Goal: Transaction & Acquisition: Purchase product/service

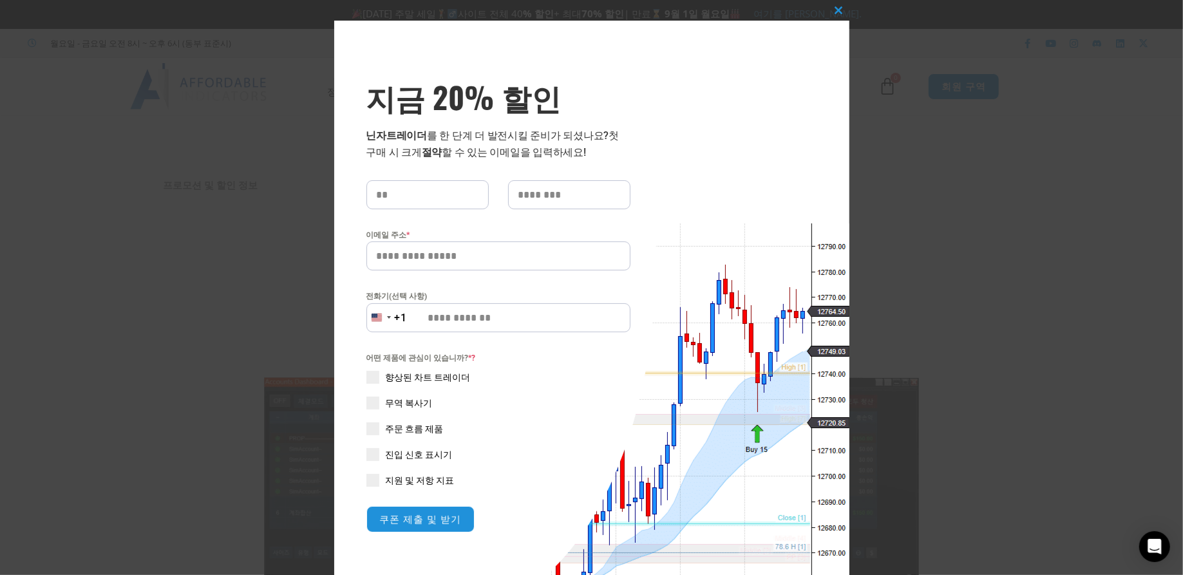
click at [394, 193] on input "text" at bounding box center [427, 194] width 122 height 29
type input "*******"
type input "***"
type input "**********"
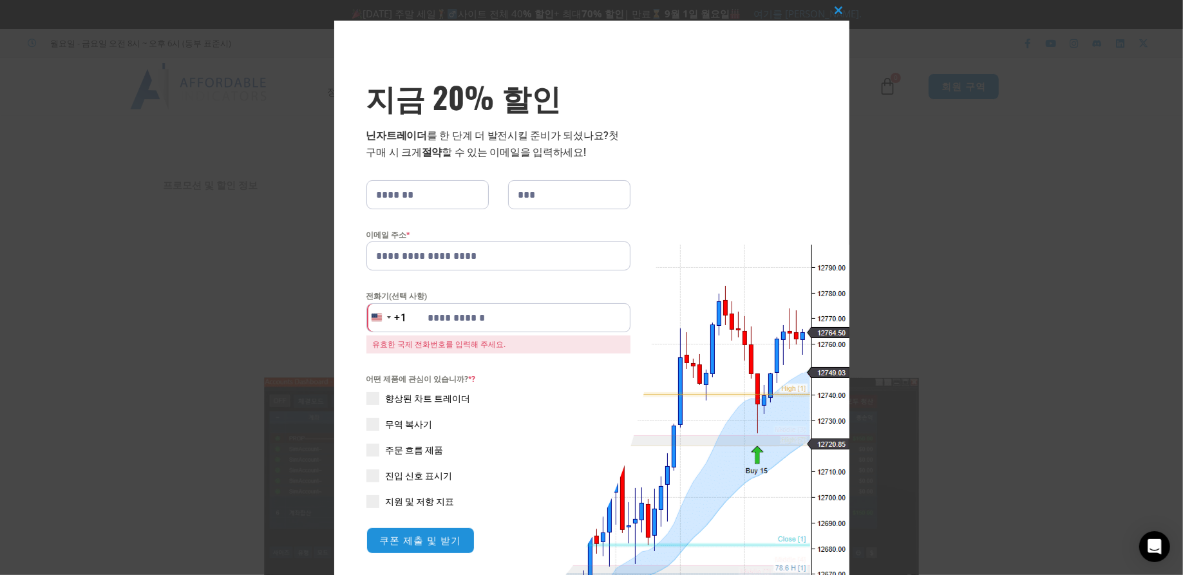
click at [366, 402] on span at bounding box center [372, 398] width 13 height 13
click at [366, 469] on span at bounding box center [372, 475] width 13 height 13
click at [369, 501] on span at bounding box center [372, 501] width 13 height 13
click at [414, 545] on font "쿠폰 제출 및 받기" at bounding box center [419, 541] width 85 height 14
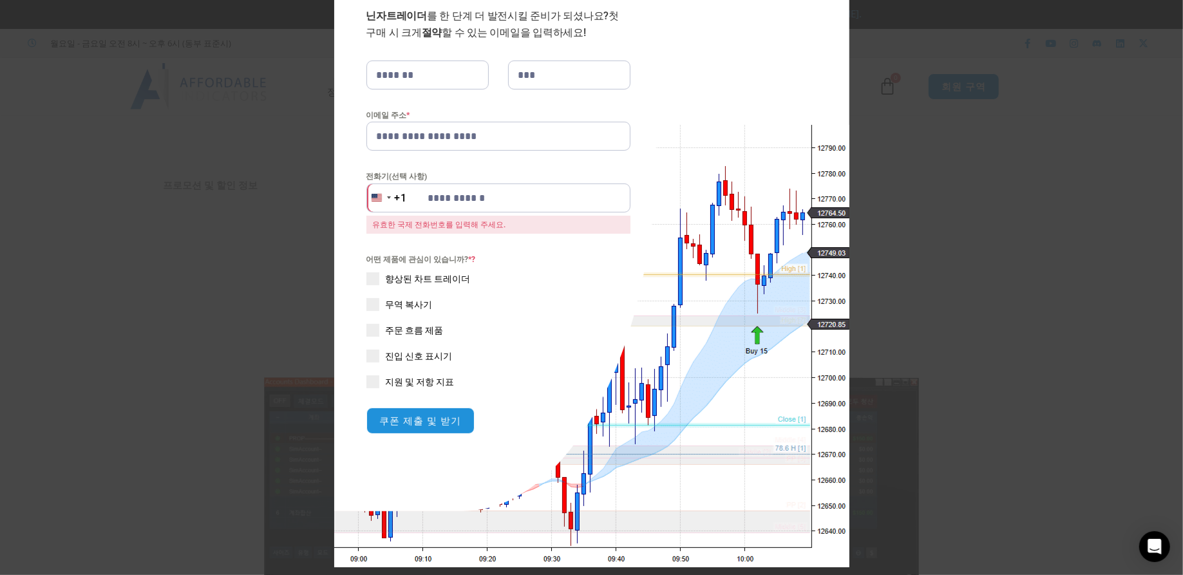
scroll to position [138, 0]
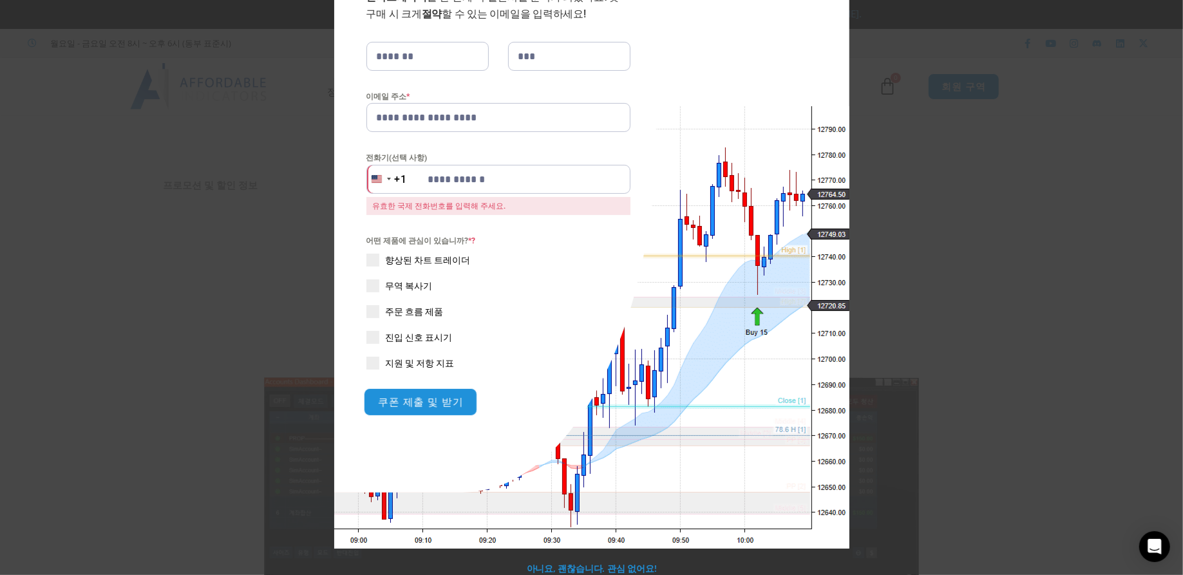
click at [408, 406] on font "쿠폰 제출 및 받기" at bounding box center [419, 402] width 85 height 14
click at [408, 401] on font "쿠폰 제출 및 받기" at bounding box center [419, 402] width 85 height 14
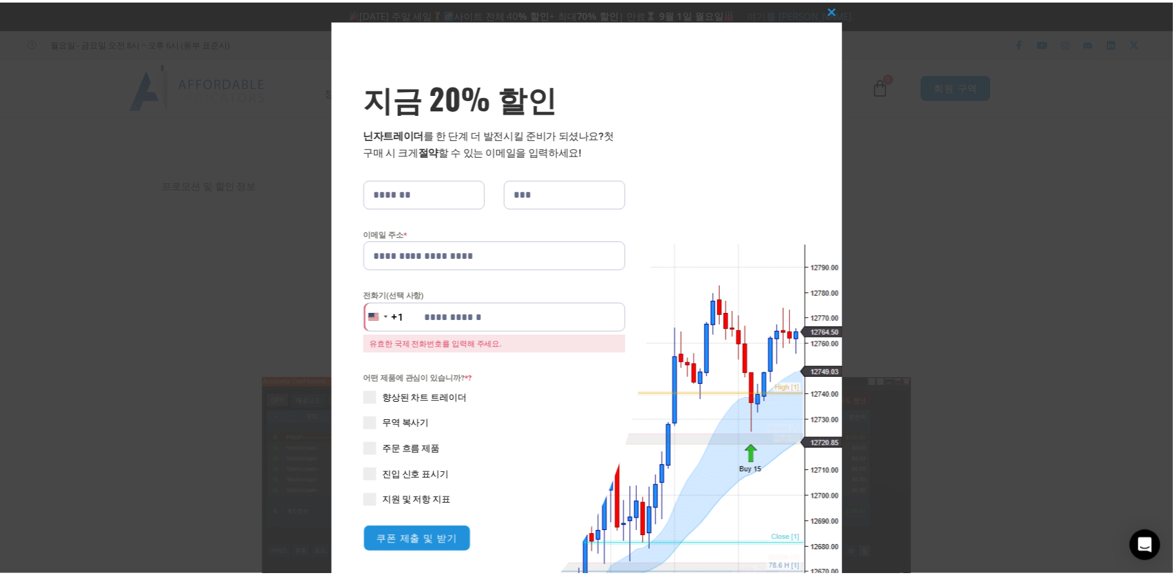
scroll to position [0, 0]
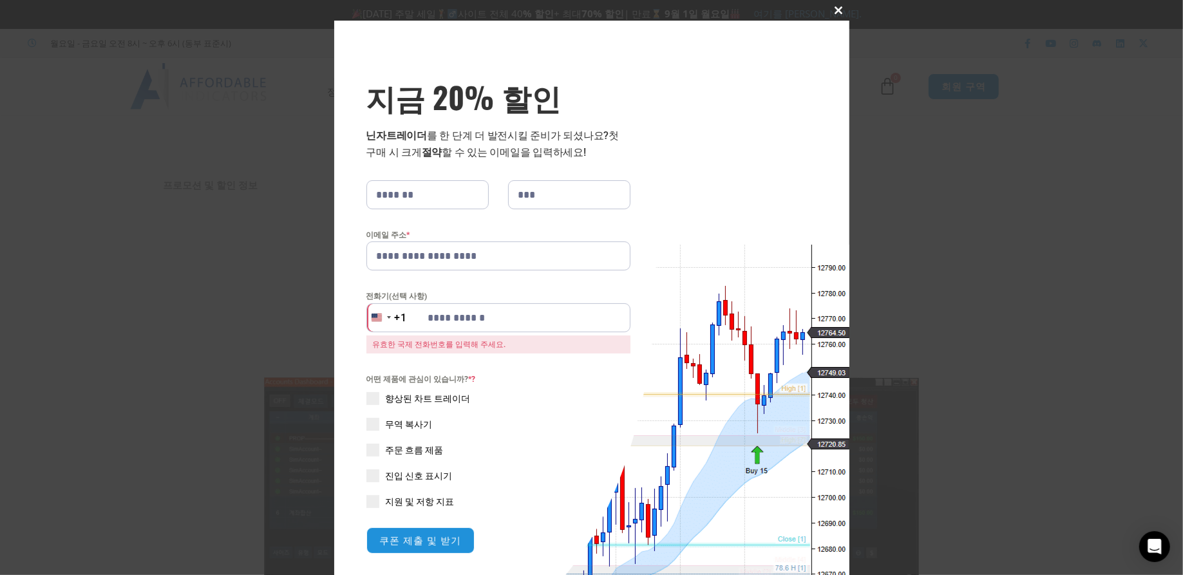
click at [835, 12] on span at bounding box center [839, 10] width 21 height 8
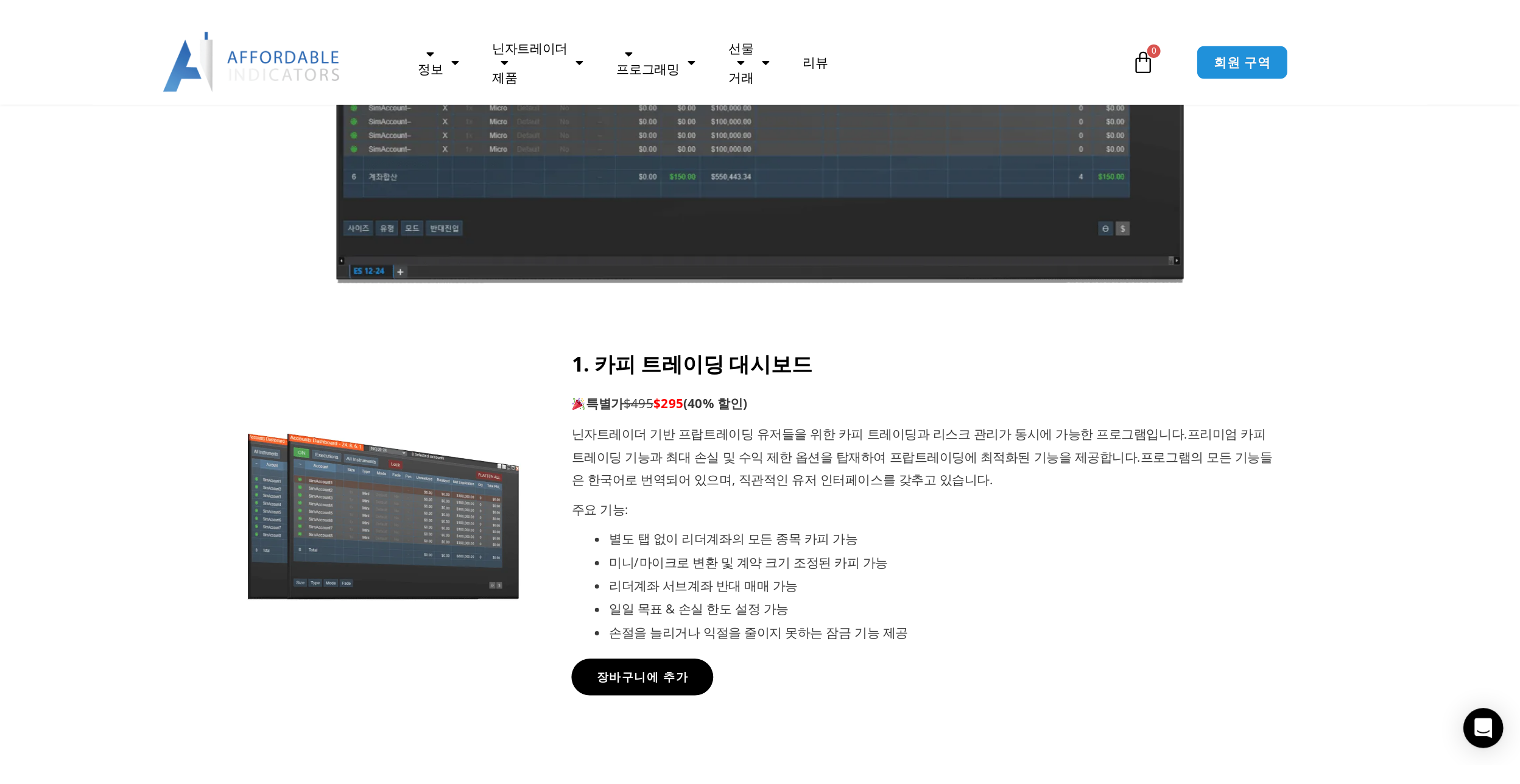
scroll to position [487, 0]
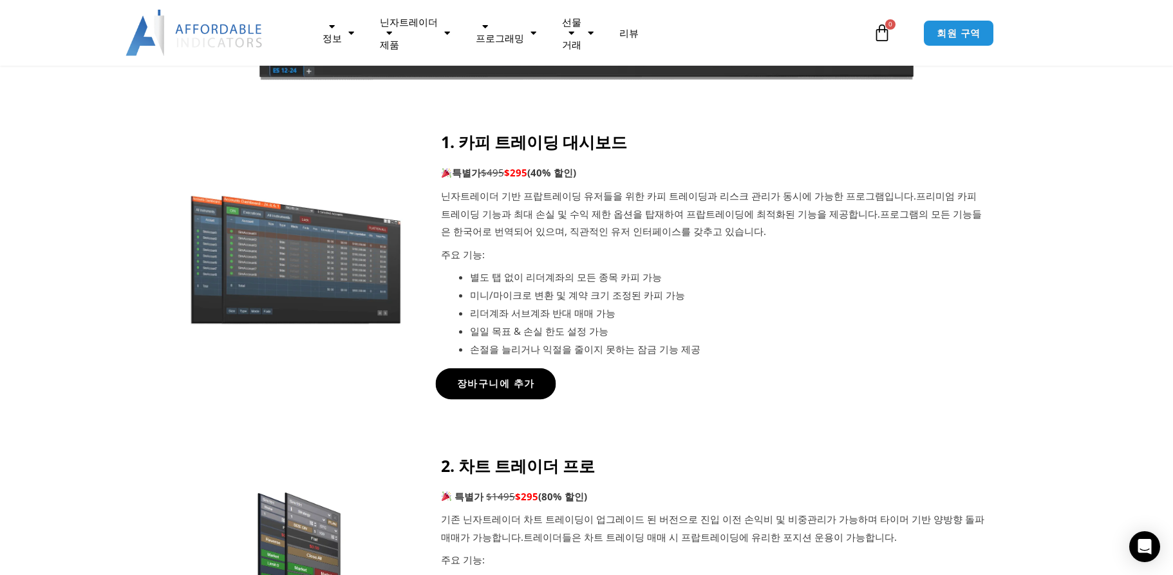
click at [472, 382] on font "장바구니에 추가" at bounding box center [496, 384] width 78 height 14
click at [481, 386] on font "장바구니에 추가" at bounding box center [496, 384] width 78 height 14
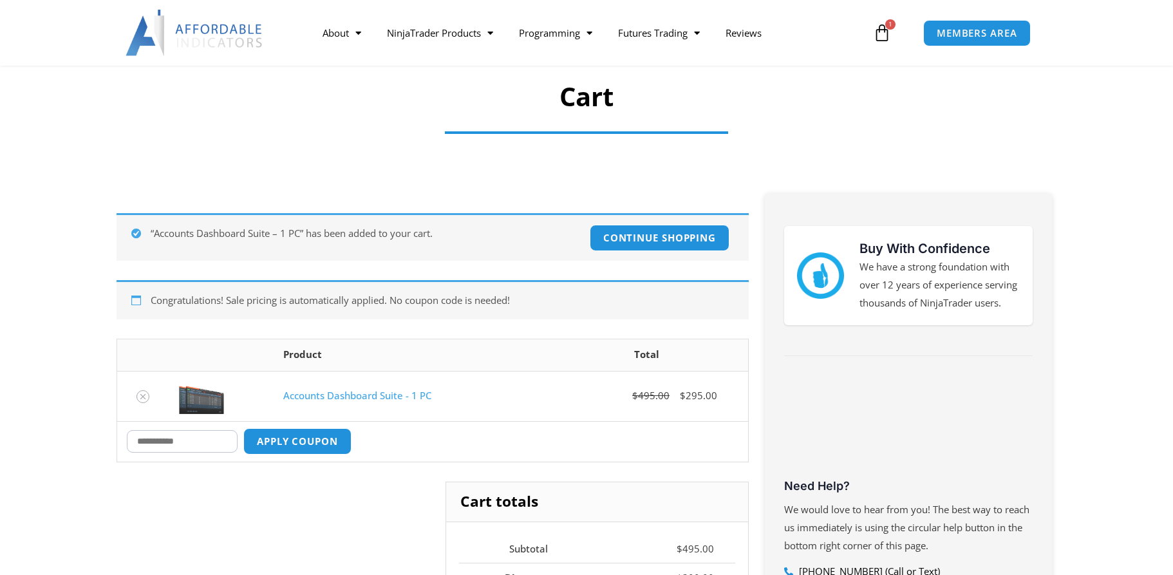
scroll to position [193, 0]
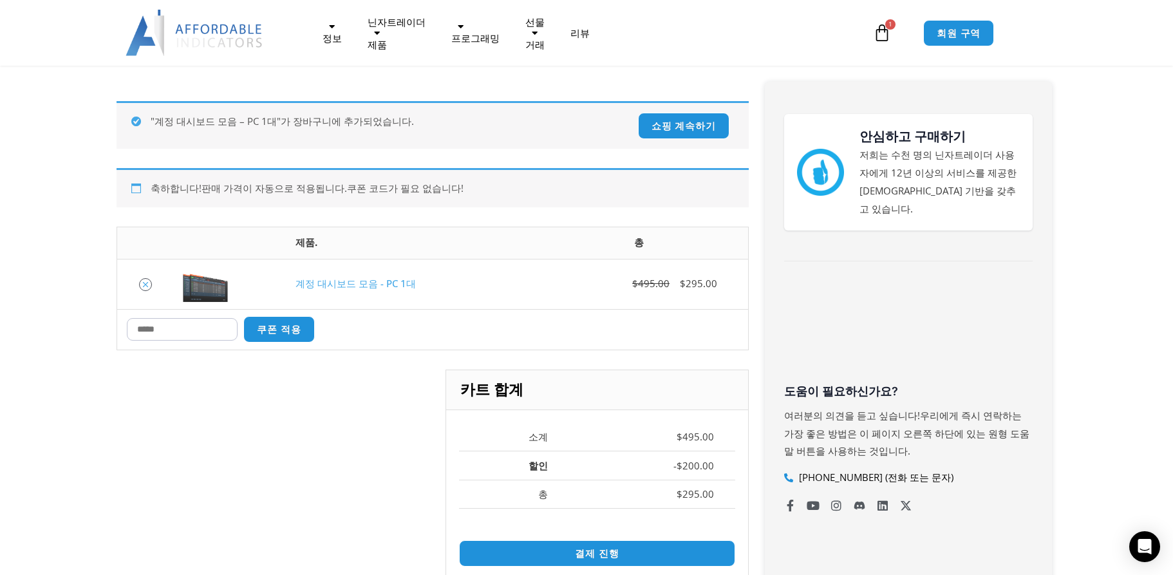
click at [144, 288] on icon "Remove Accounts Dashboard Suite - 1 PC from cart" at bounding box center [145, 284] width 9 height 9
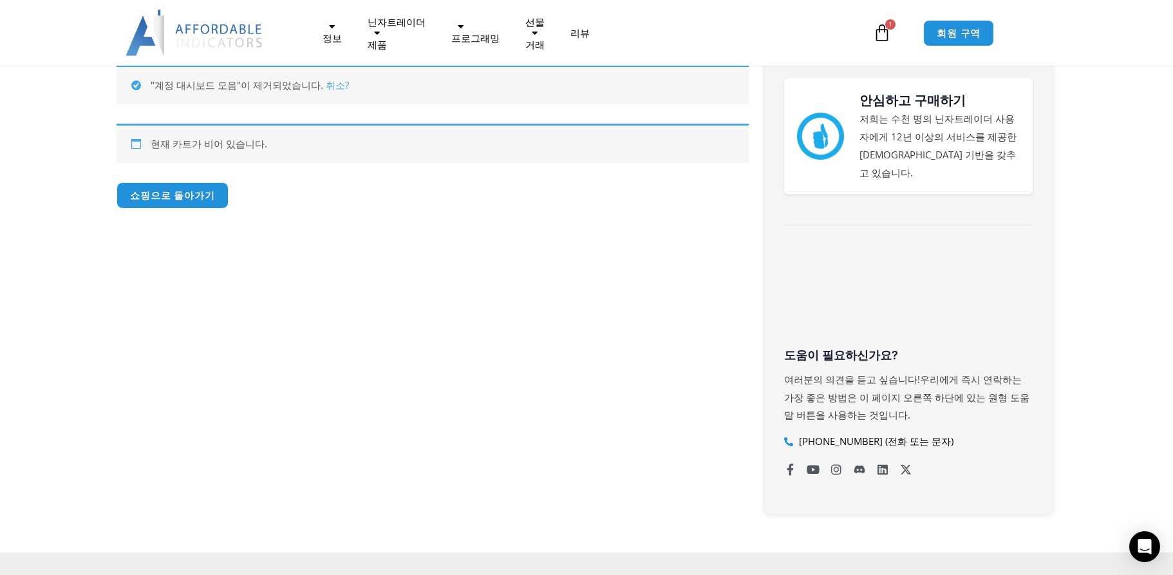
scroll to position [230, 0]
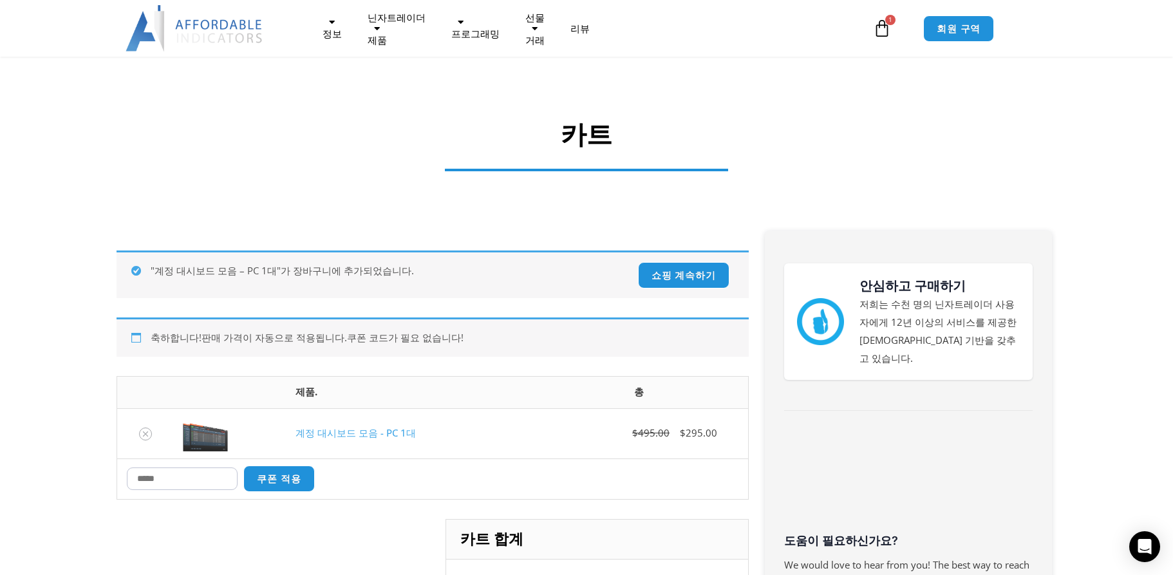
scroll to position [64, 0]
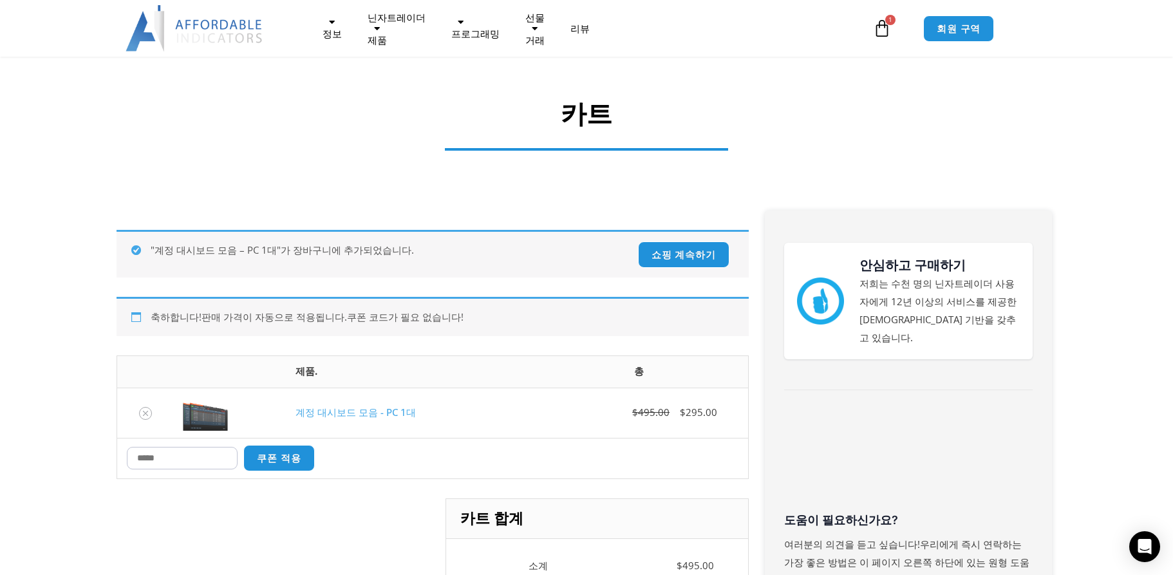
click at [166, 460] on input "Coupon:" at bounding box center [182, 458] width 111 height 23
type input "*****"
click at [298, 464] on button "쿠폰 적용" at bounding box center [279, 458] width 75 height 28
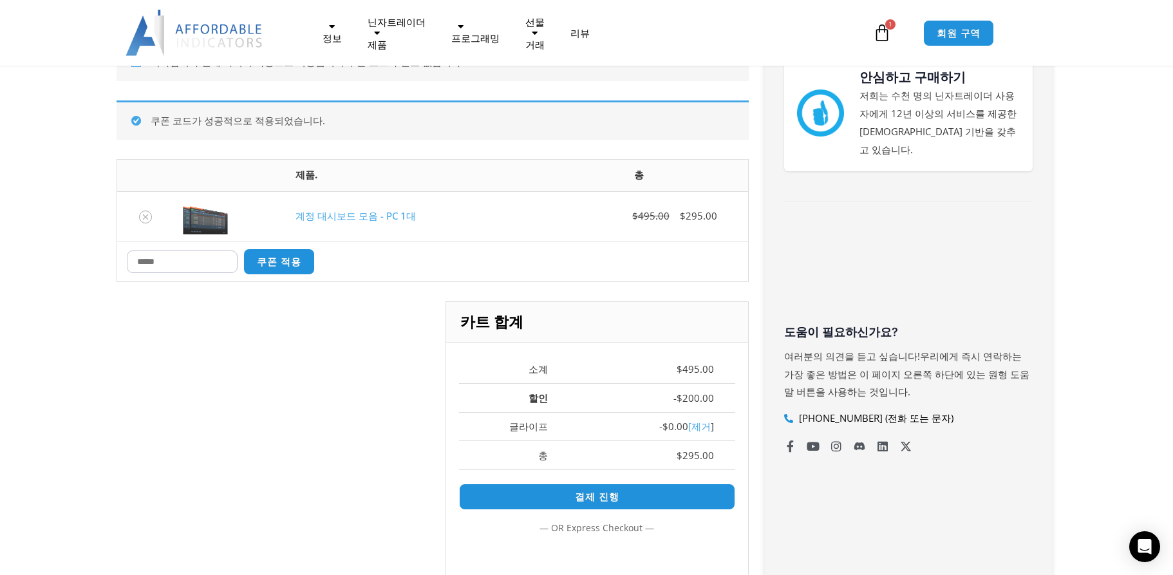
scroll to position [317, 0]
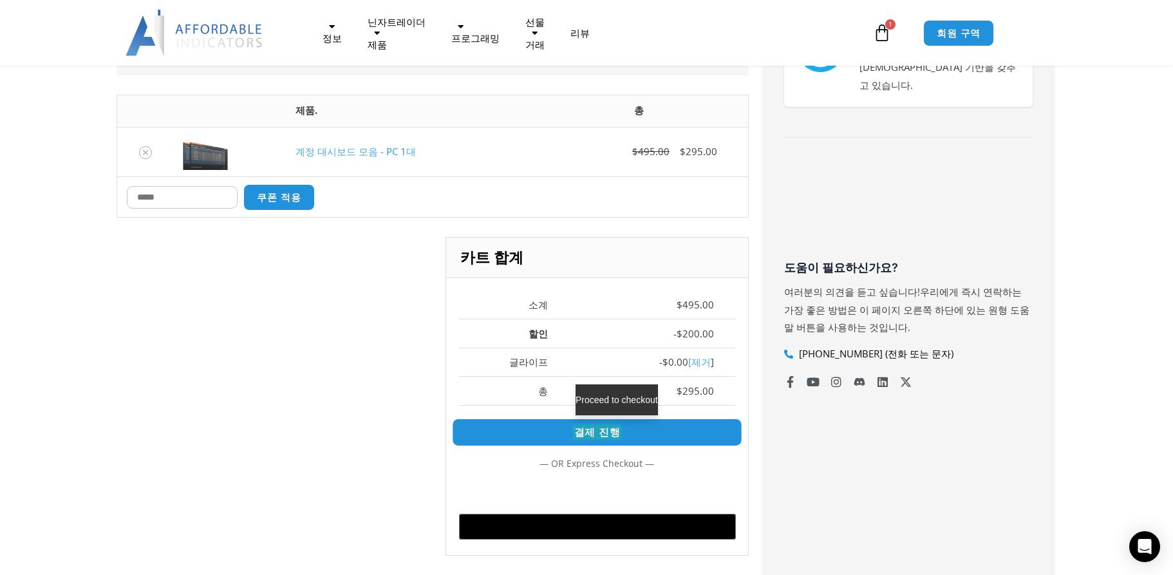
click at [593, 425] on font "결제 진행" at bounding box center [597, 432] width 46 height 14
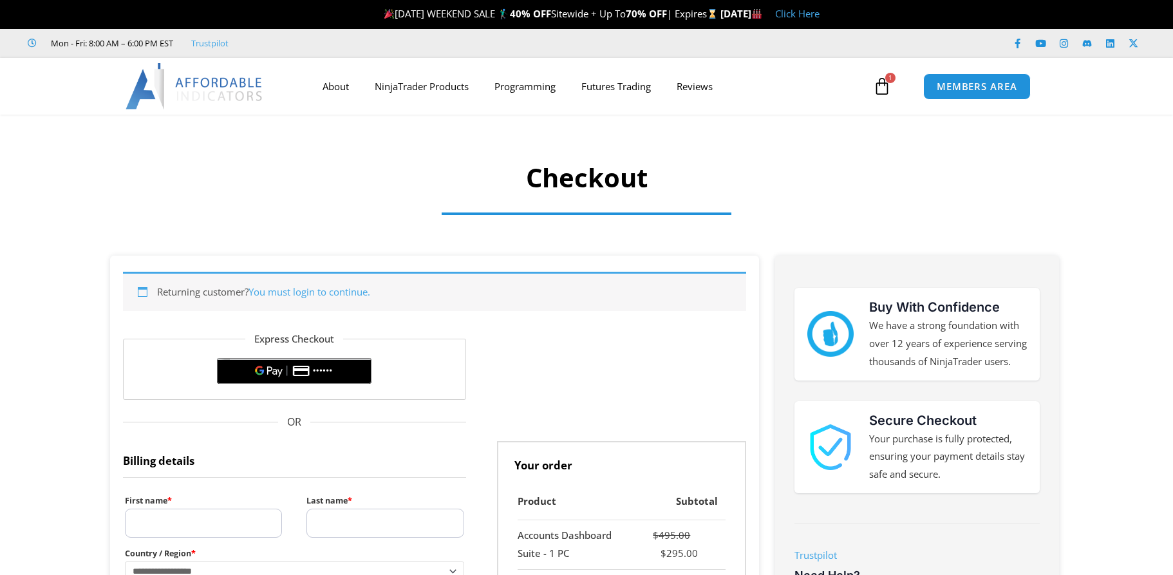
select select "**"
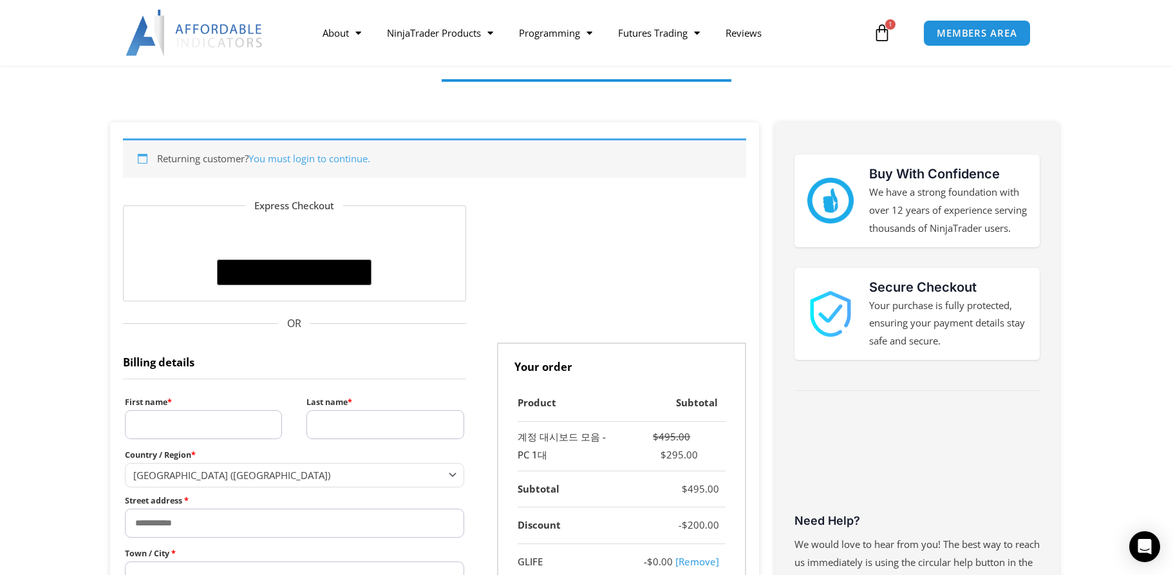
scroll to position [193, 0]
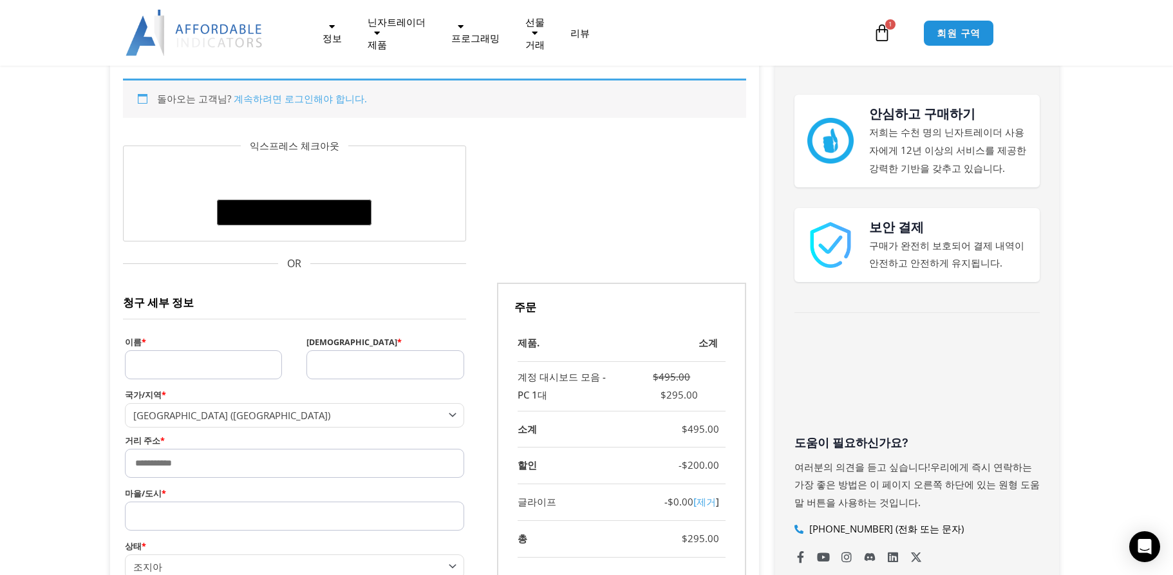
click at [162, 368] on input "이름 *" at bounding box center [203, 364] width 157 height 29
type input "*******"
type input "***"
select select "**"
type input "*******"
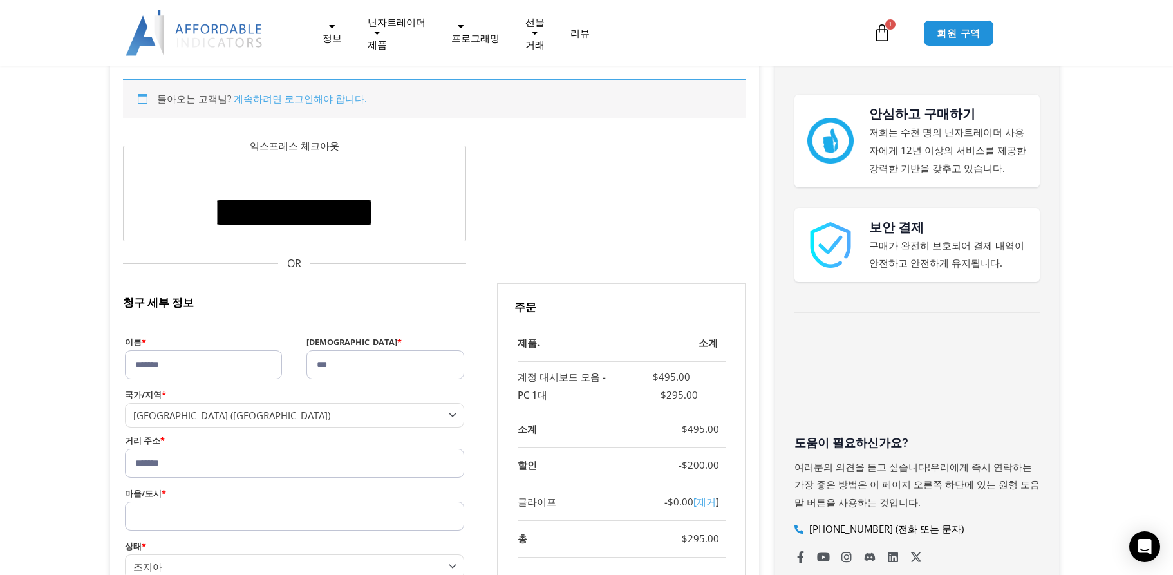
type input "**"
type input "*****"
type input "**********"
select select "**"
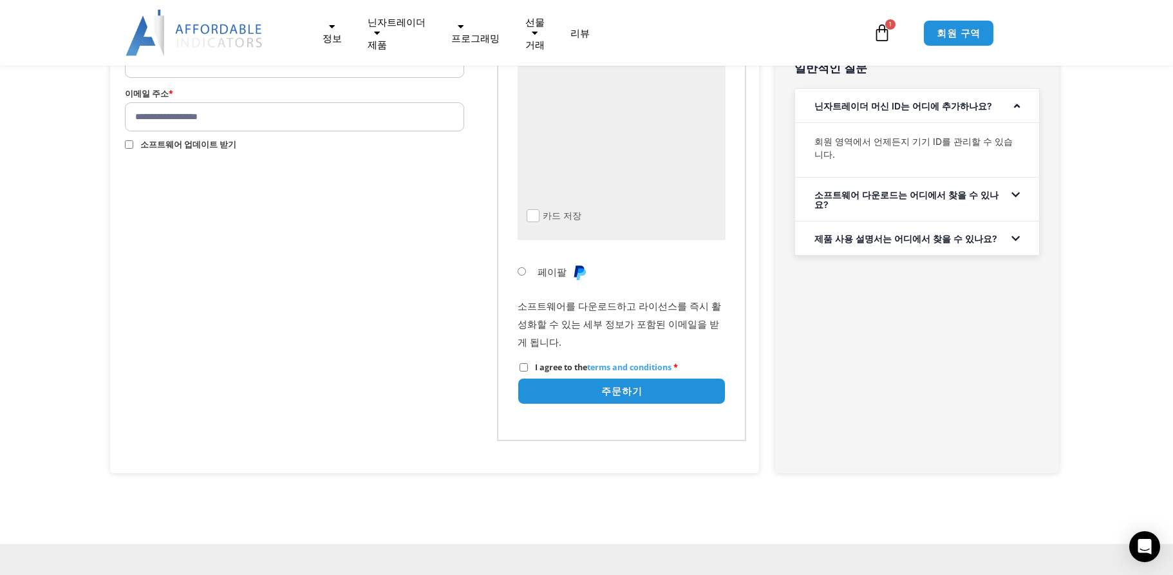
scroll to position [773, 0]
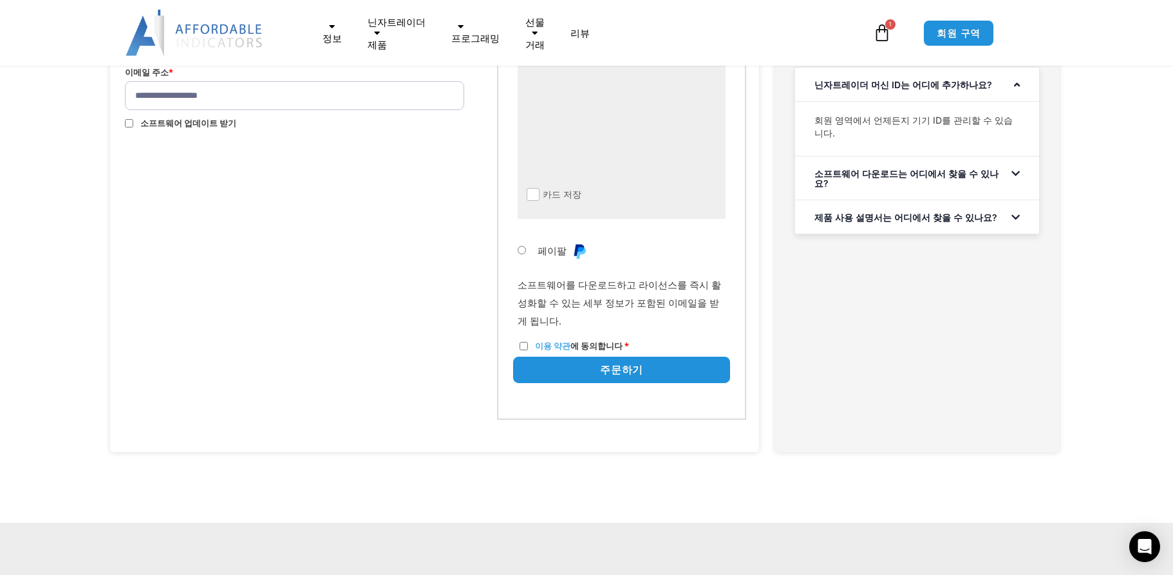
click at [623, 370] on font "주문하기" at bounding box center [621, 370] width 43 height 14
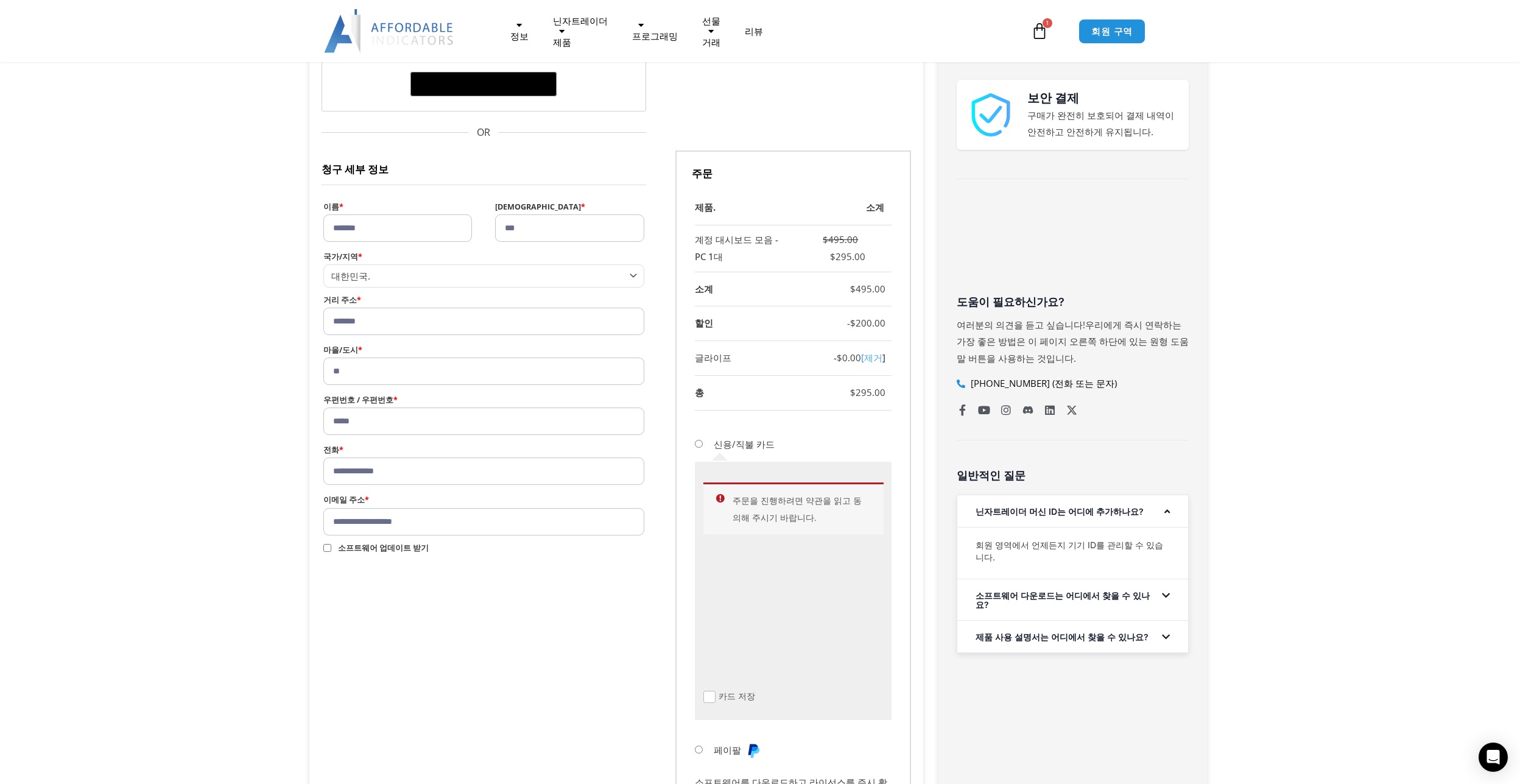
scroll to position [305, 0]
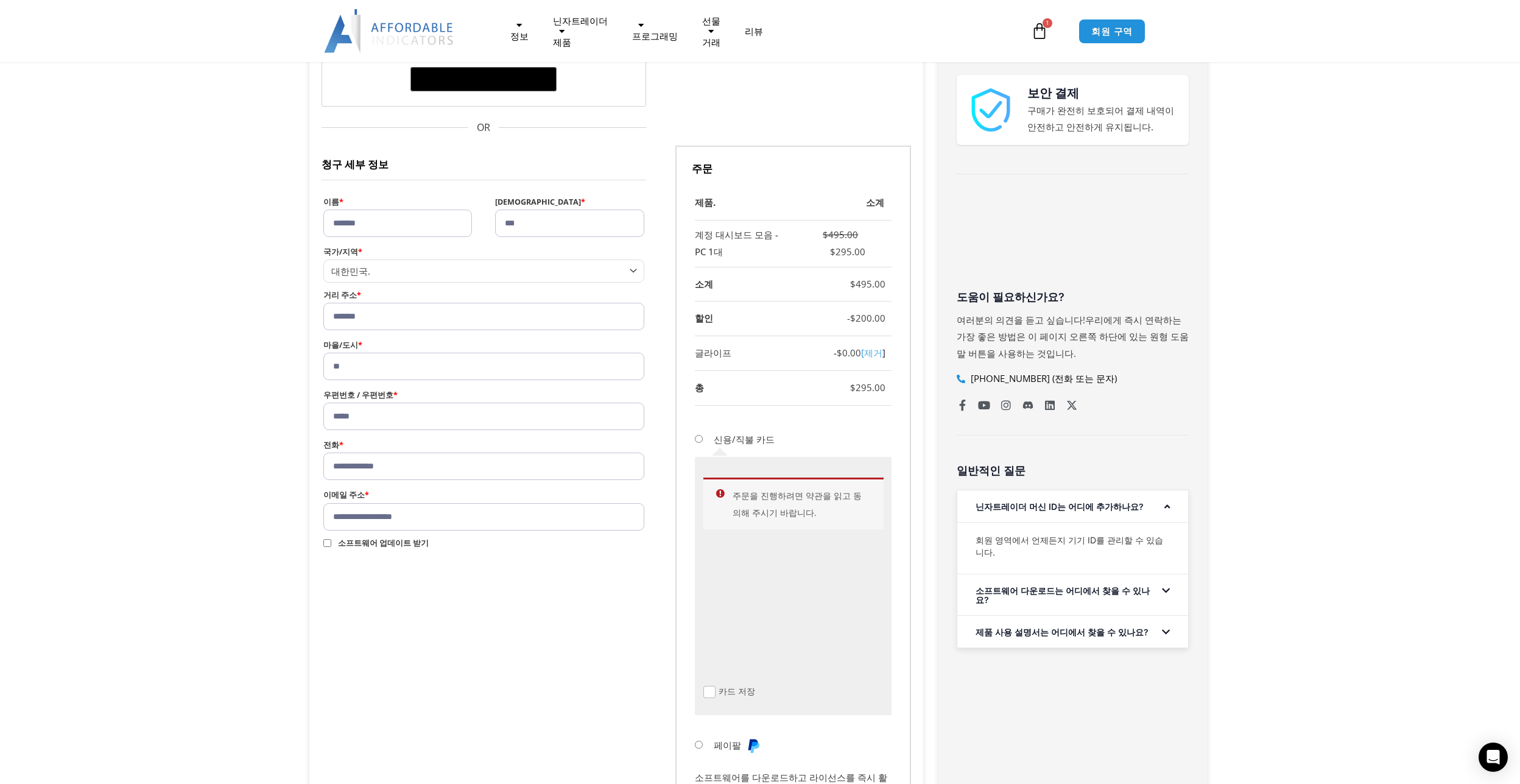
click at [795, 494] on font "주문을 진행하려면 약관을 읽고 동의해 주시기 바랍니다." at bounding box center [797, 504] width 130 height 28
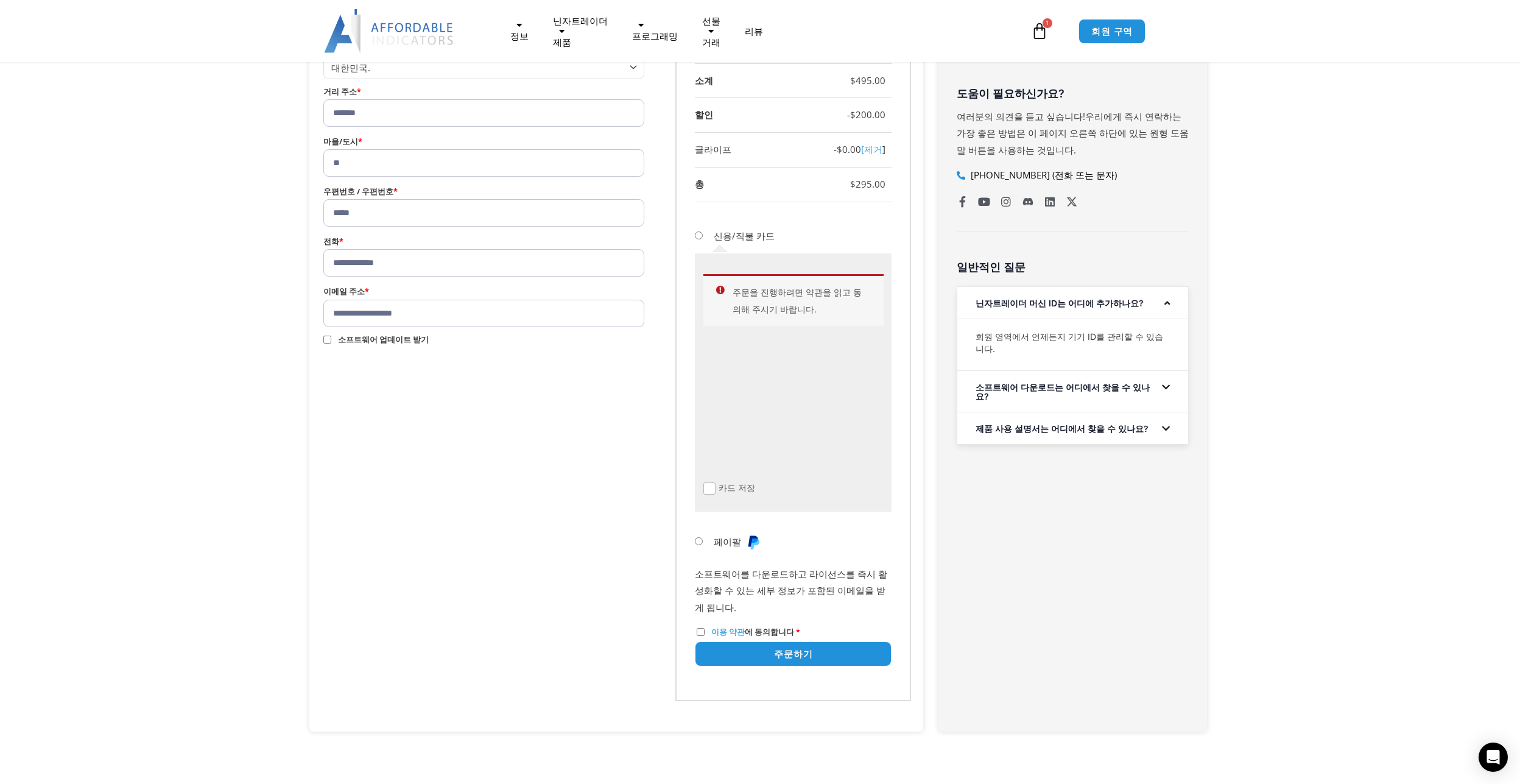
scroll to position [609, 0]
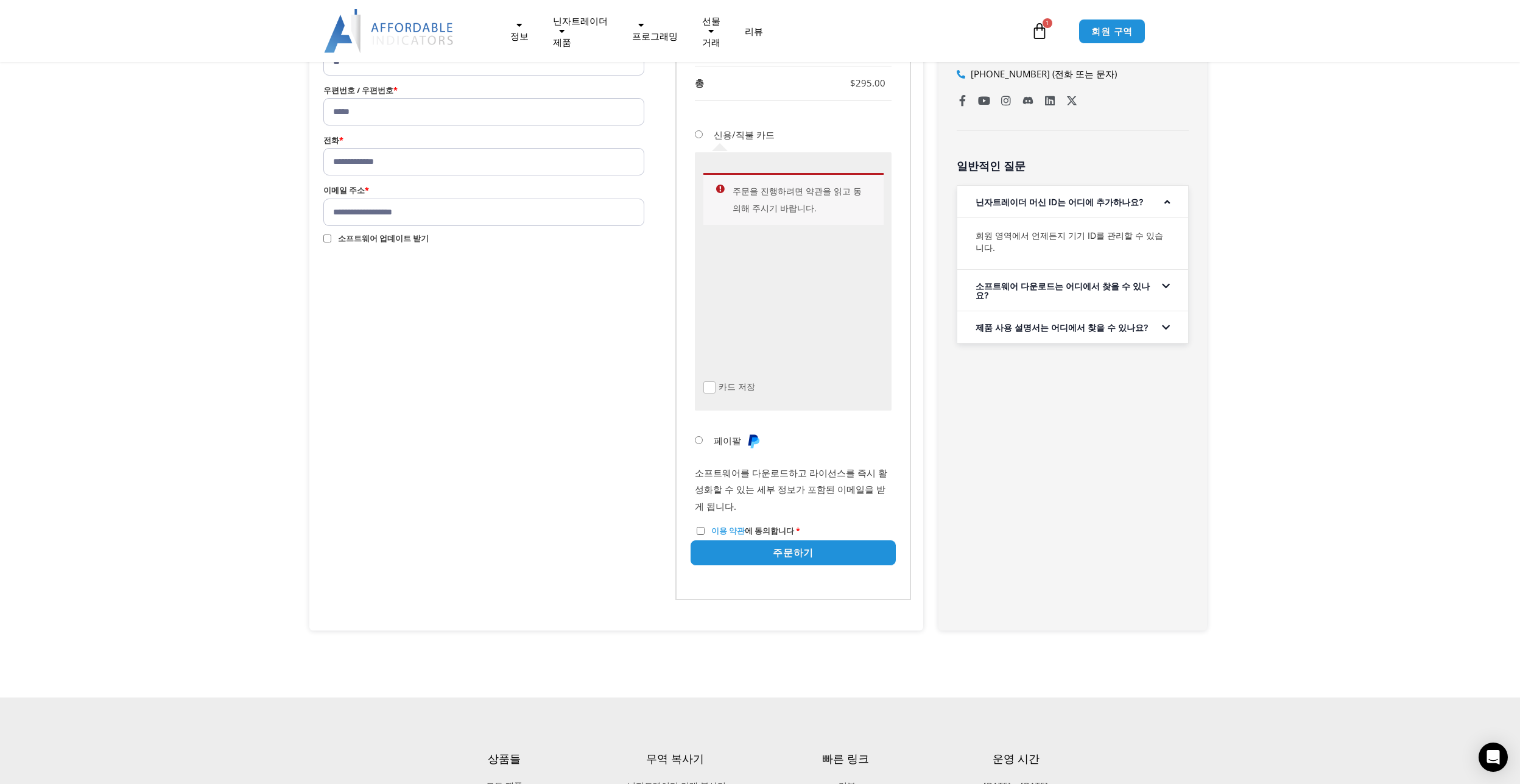
click at [793, 543] on font "주문하기" at bounding box center [793, 553] width 41 height 13
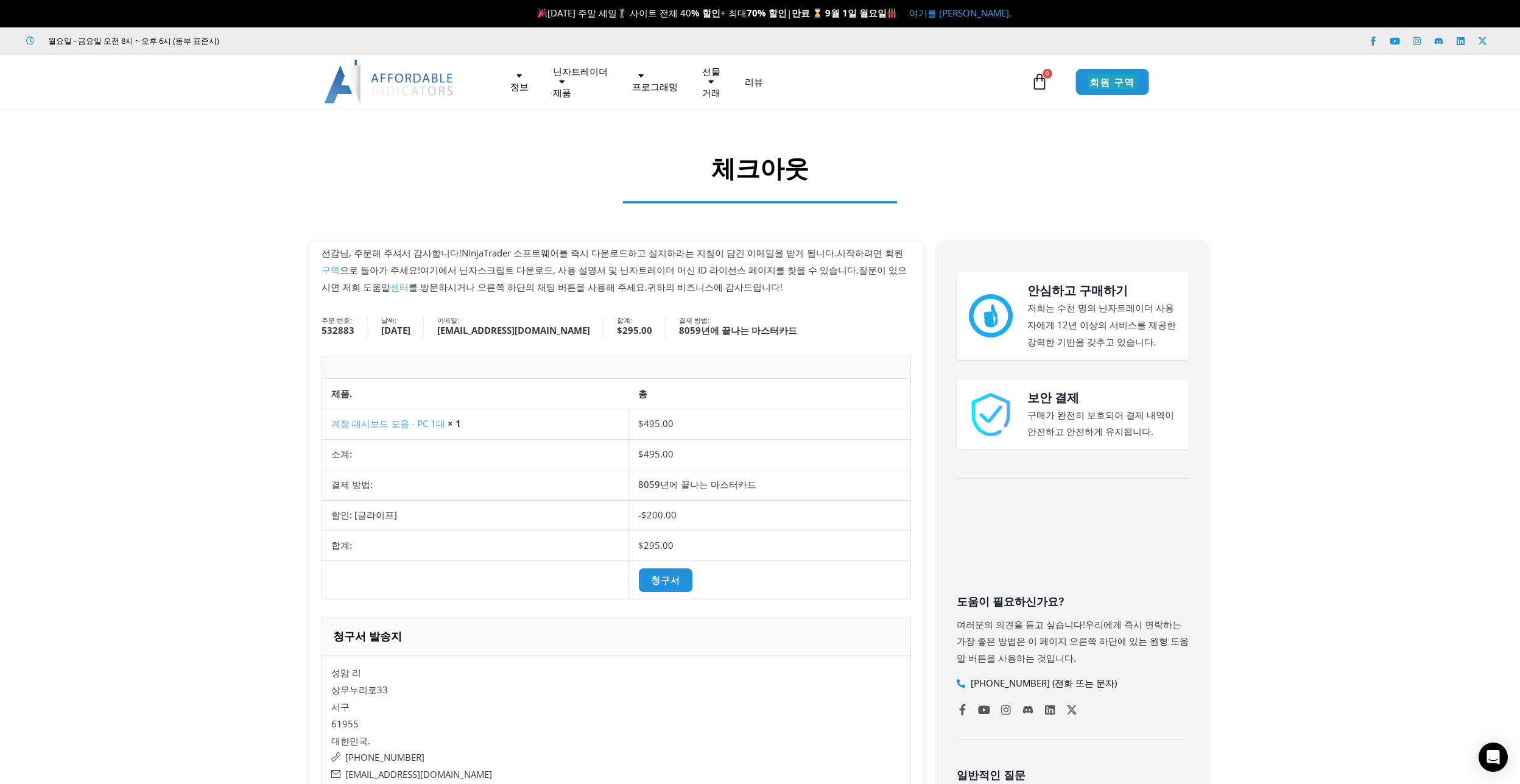
click at [1104, 78] on font "회원 구역" at bounding box center [1112, 81] width 45 height 13
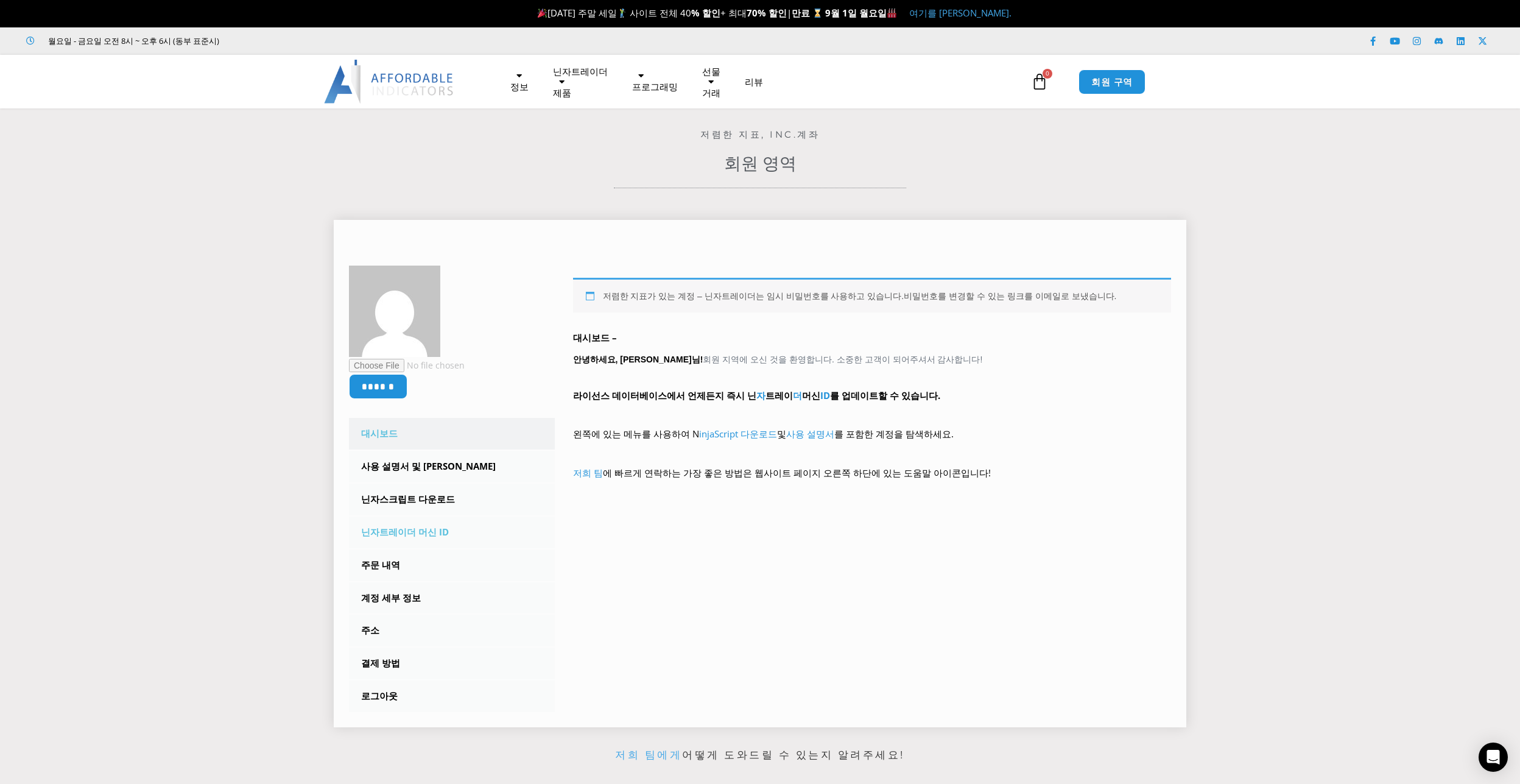
click at [404, 532] on font "닌자트레이더 머신 ID" at bounding box center [405, 531] width 88 height 12
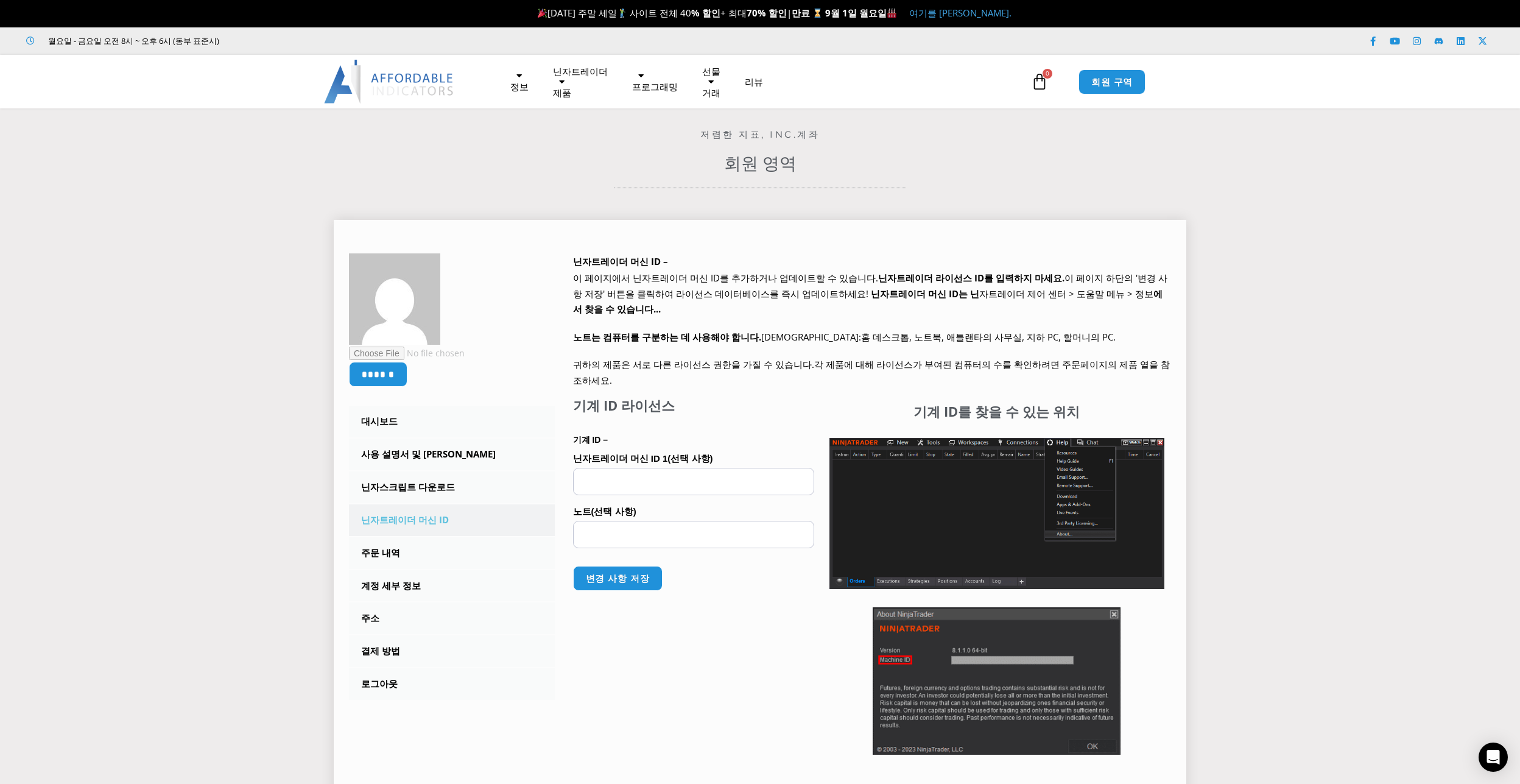
click at [653, 468] on input "닌자트레이더 머신 ID 1 (선택 사항)" at bounding box center [693, 481] width 241 height 27
click at [413, 517] on font "닌자트레이더 머신 ID" at bounding box center [405, 519] width 88 height 12
click at [645, 453] on font "닌자트레이더 머신 ID 1 (선택 사항)" at bounding box center [643, 458] width 140 height 10
click at [645, 468] on input "닌자트레이더 머신 ID 1 (선택 사항)" at bounding box center [693, 481] width 241 height 27
click at [415, 483] on font "닌자스크립트 다운로드" at bounding box center [408, 486] width 94 height 12
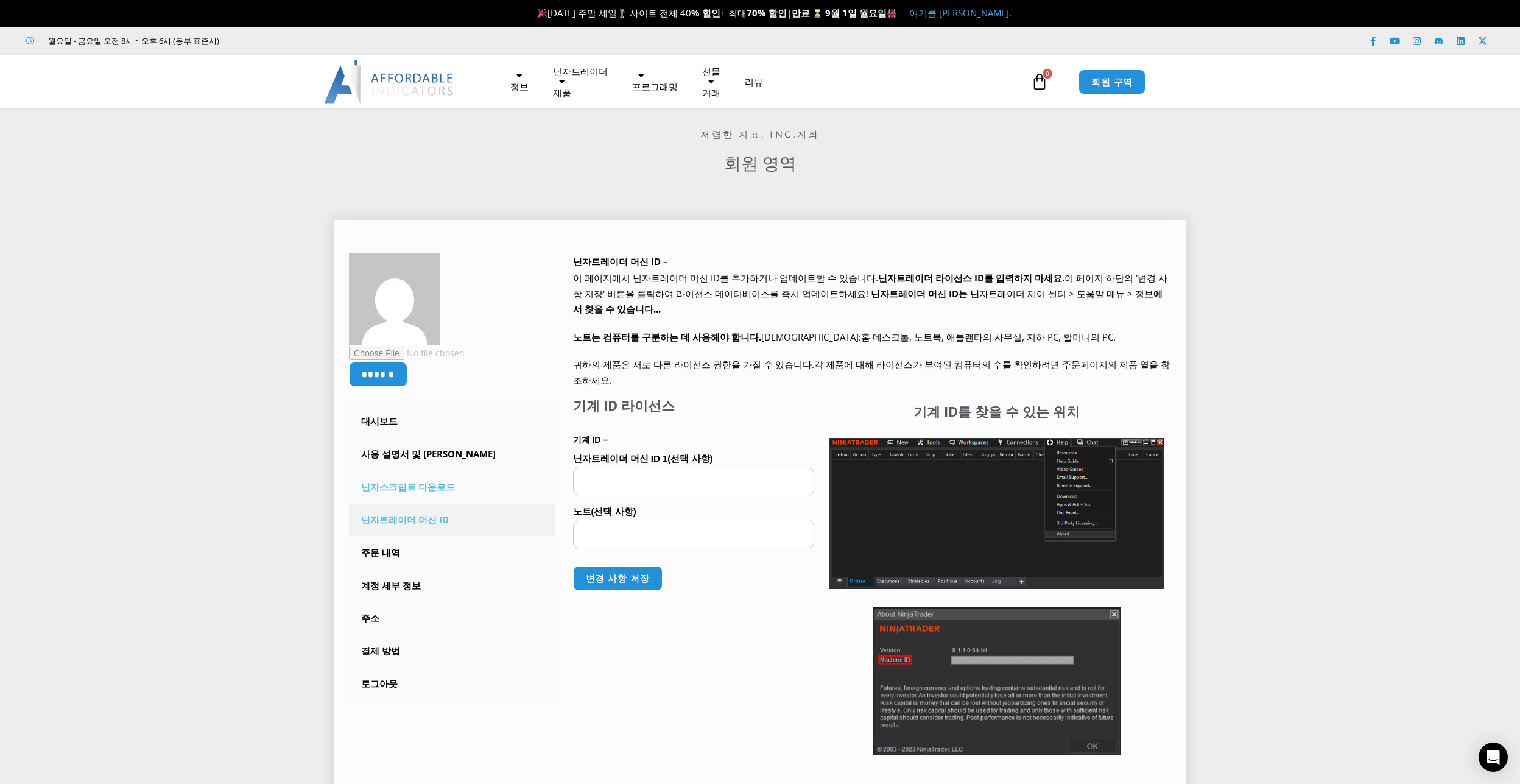
click at [413, 488] on font "닌자스크립트 다운로드" at bounding box center [408, 486] width 94 height 12
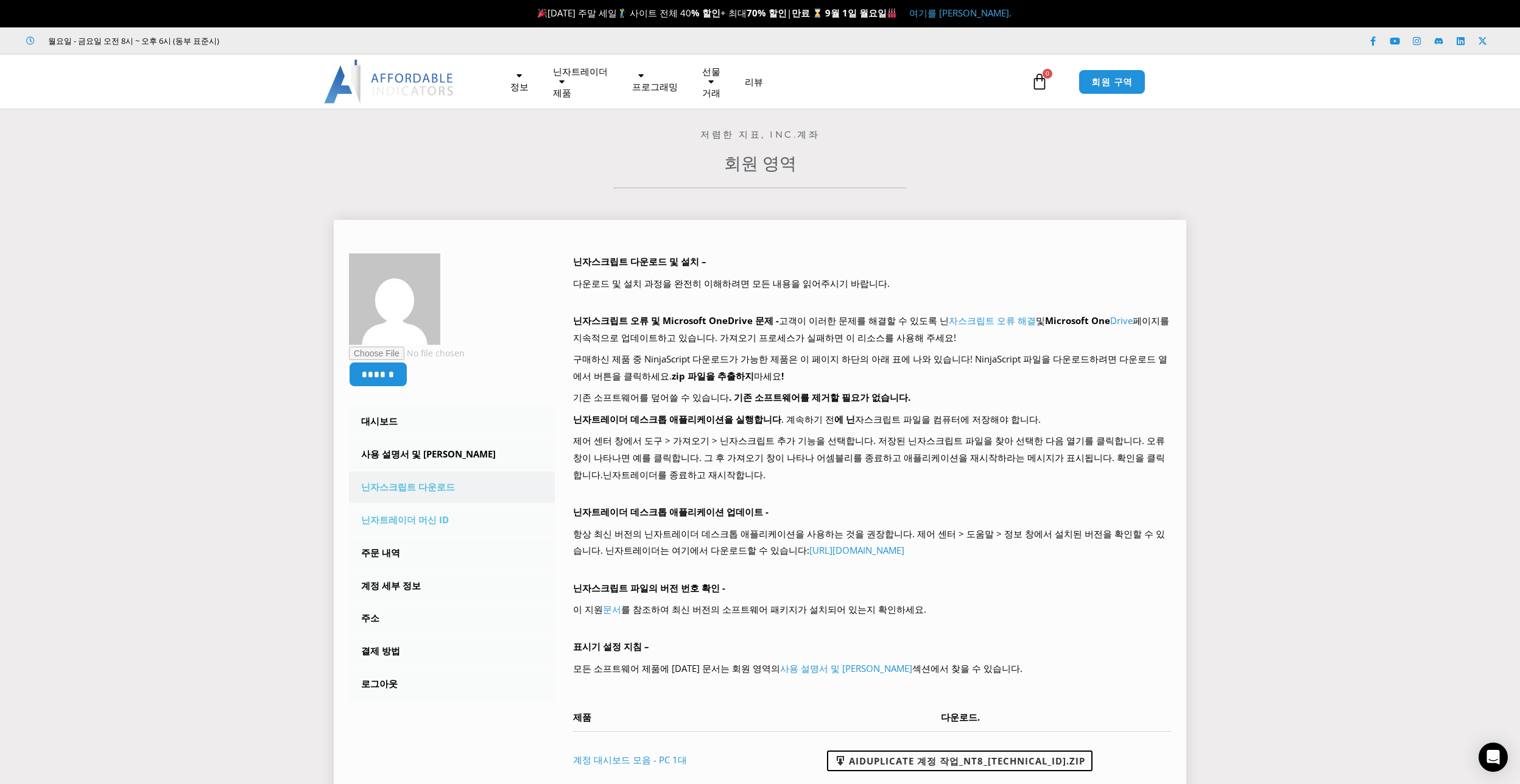
click at [420, 516] on font "닌자트레이더 머신 ID" at bounding box center [405, 519] width 88 height 12
click at [417, 517] on font "닌자트레이더 머신 ID" at bounding box center [405, 519] width 88 height 12
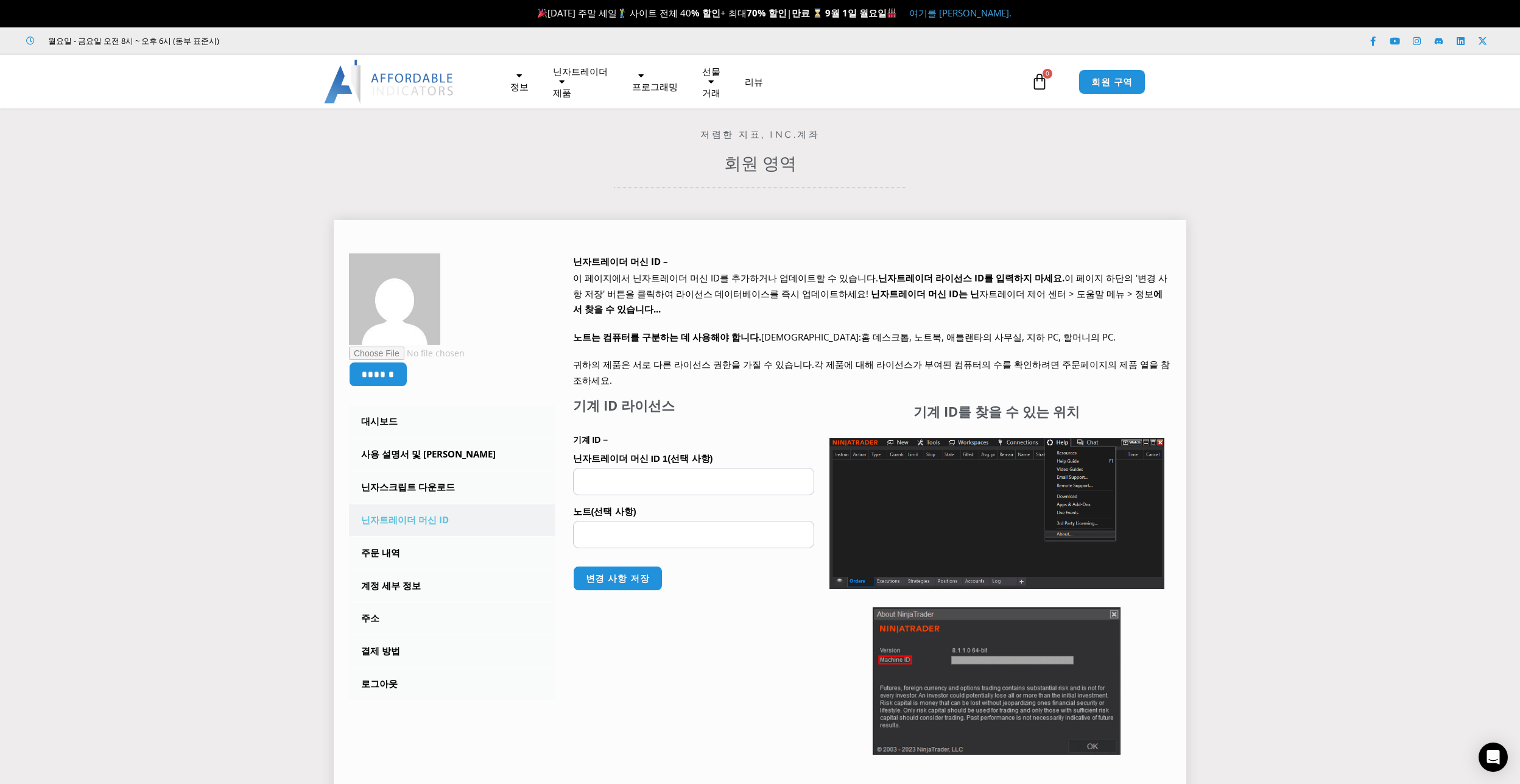
click at [670, 627] on div "기계 ID 라이선스 기계 ID – 닌자트레이더 머신 ID 1 (선택 사항) 노트 (선택 사항) 변경 사항 저장" at bounding box center [693, 579] width 241 height 363
click at [613, 468] on input "닌자트레이더 머신 ID 1 (선택 사항)" at bounding box center [693, 481] width 241 height 27
paste input "**********"
type input "**********"
click at [610, 571] on font "변경 사항 저장" at bounding box center [618, 578] width 67 height 13
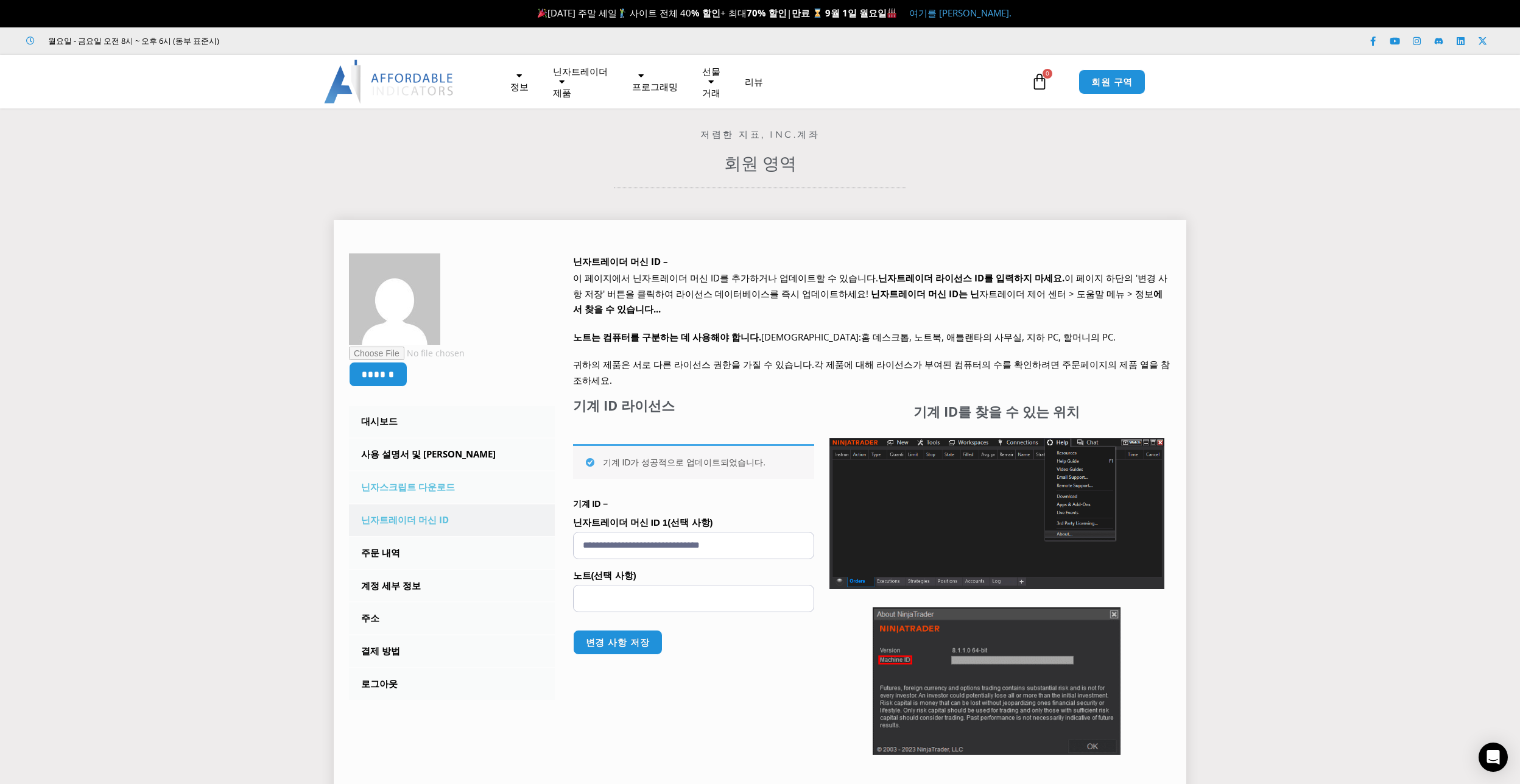
click at [422, 488] on font "닌자스크립트 다운로드" at bounding box center [408, 486] width 94 height 12
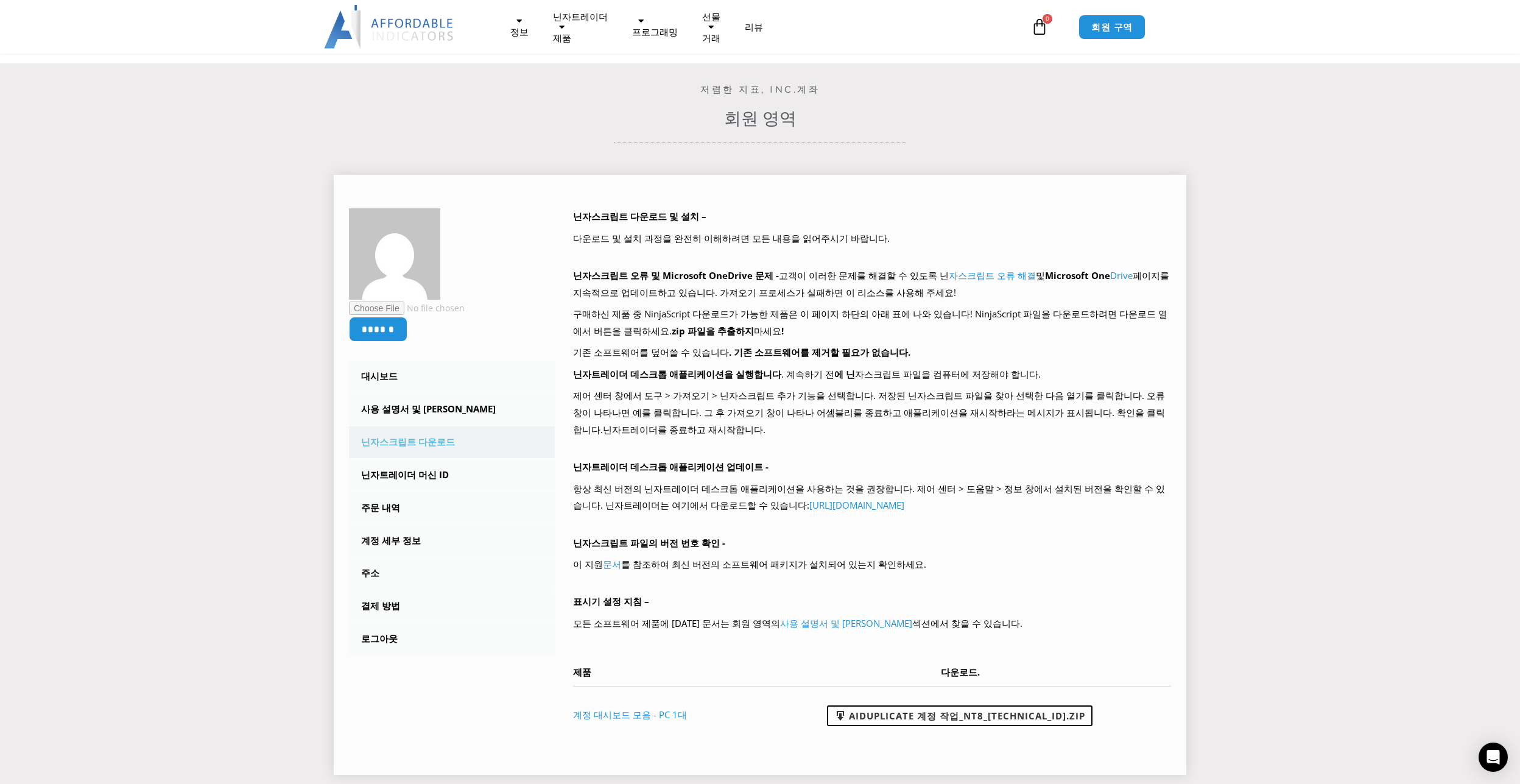
scroll to position [122, 0]
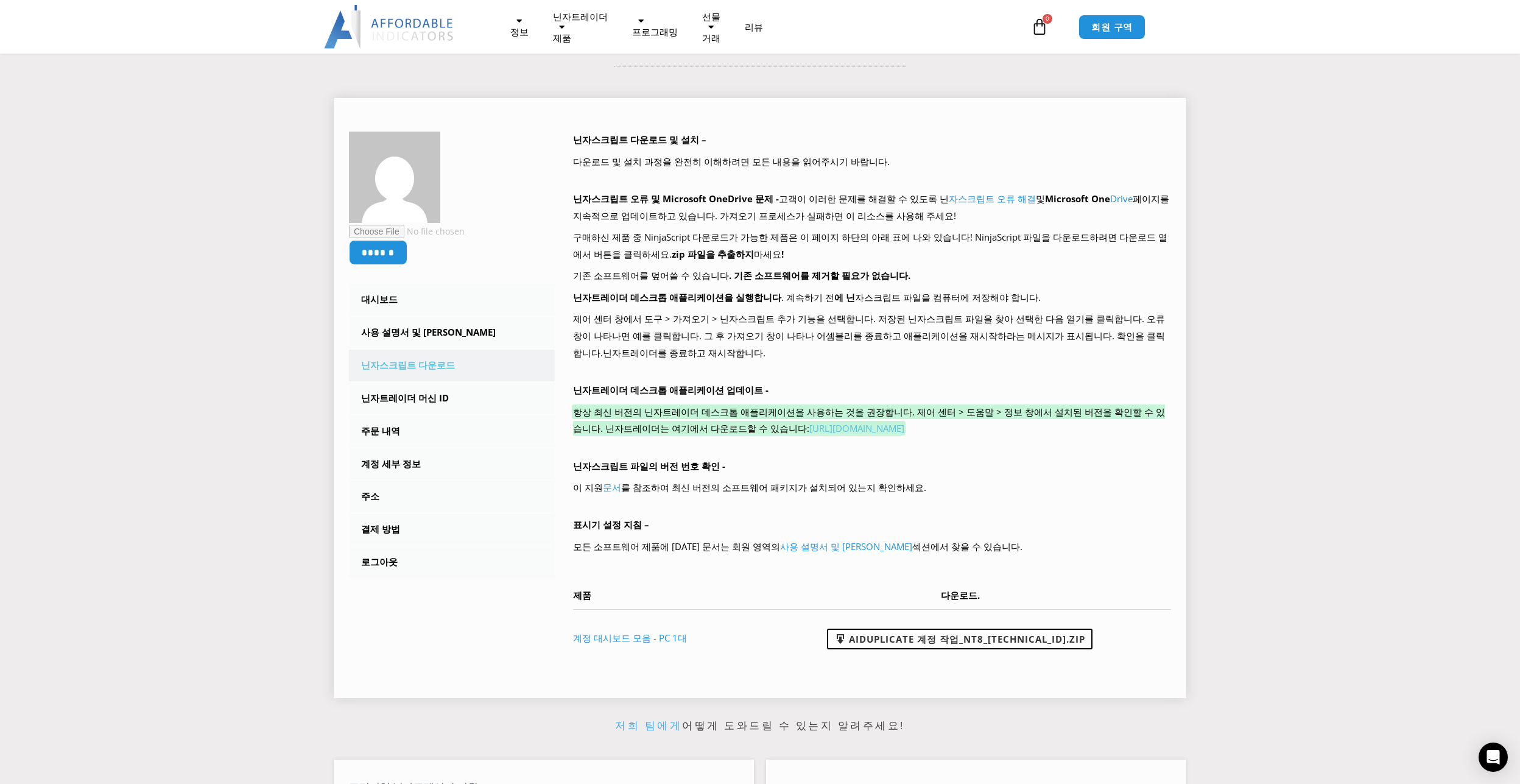
click at [834, 431] on link "[URL][DOMAIN_NAME]" at bounding box center [857, 427] width 95 height 12
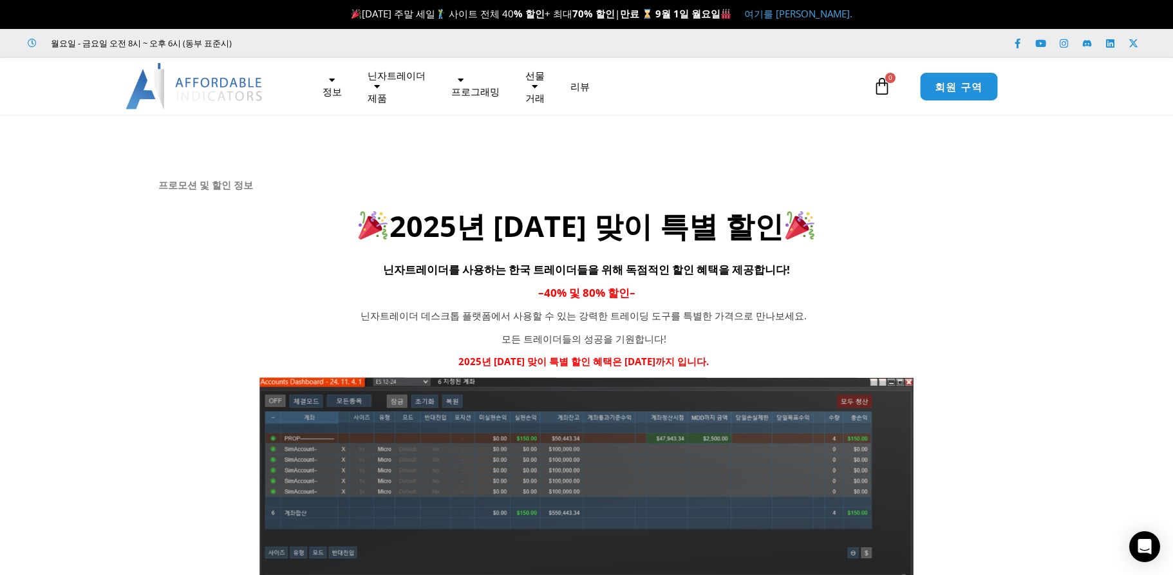
click at [962, 90] on font "회원 구역" at bounding box center [958, 86] width 48 height 14
click at [965, 90] on font "회원 구역" at bounding box center [958, 86] width 48 height 14
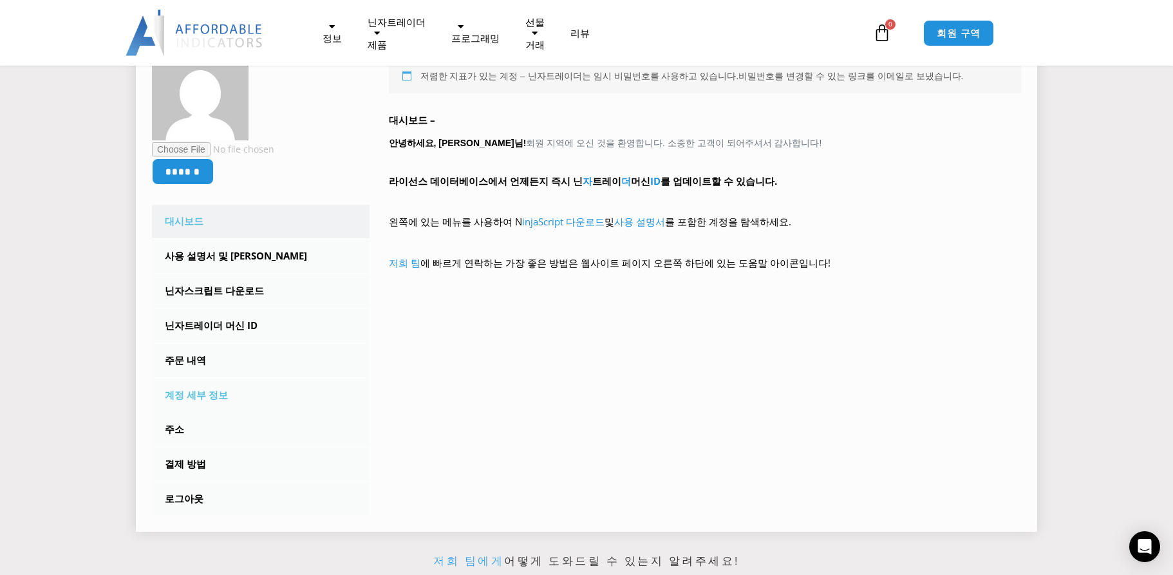
scroll to position [258, 0]
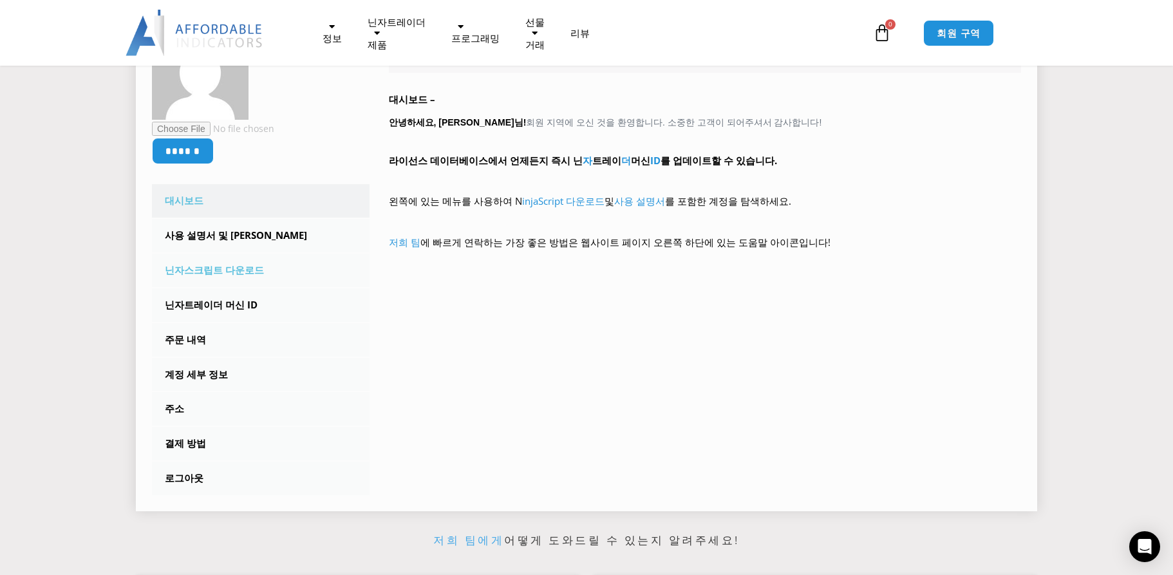
click at [204, 270] on font "닌자스크립트 다운로드" at bounding box center [214, 269] width 99 height 13
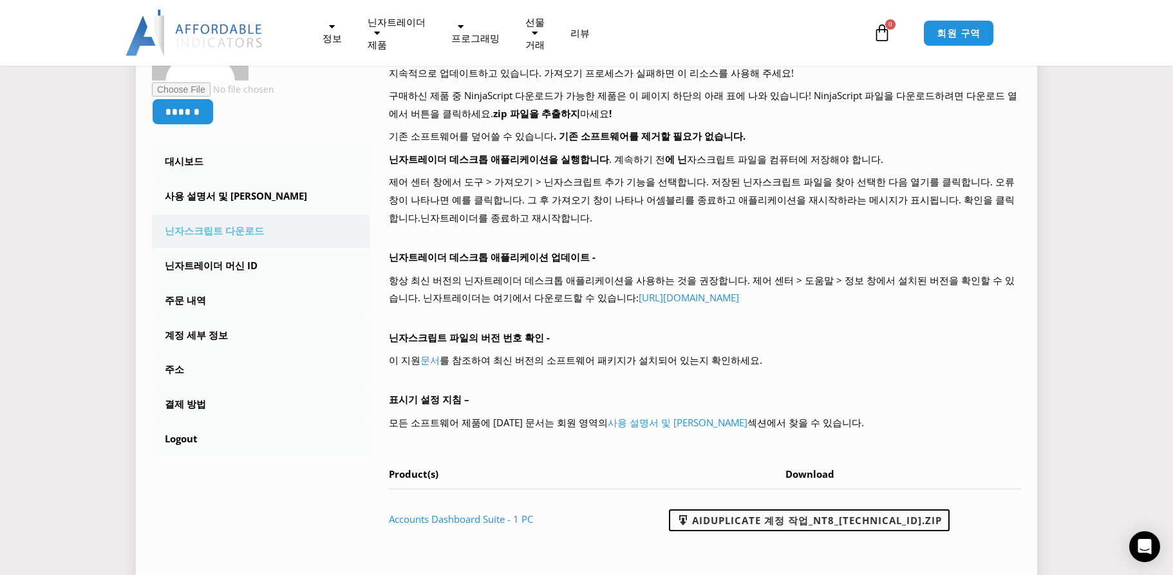
scroll to position [322, 0]
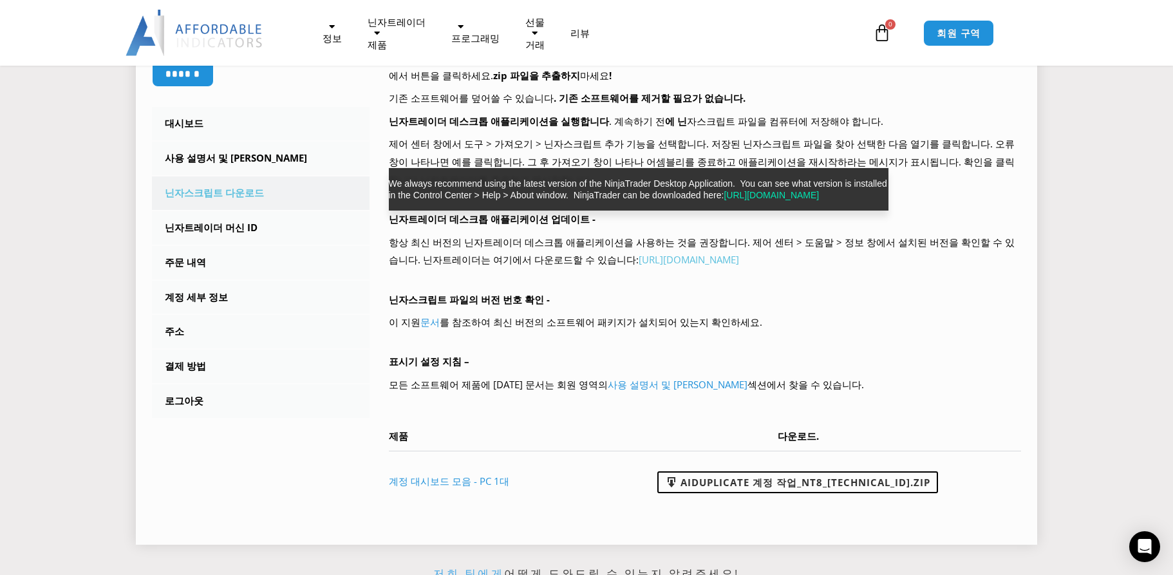
click at [639, 260] on link "https://account.ninjatrader.com/download" at bounding box center [689, 259] width 100 height 13
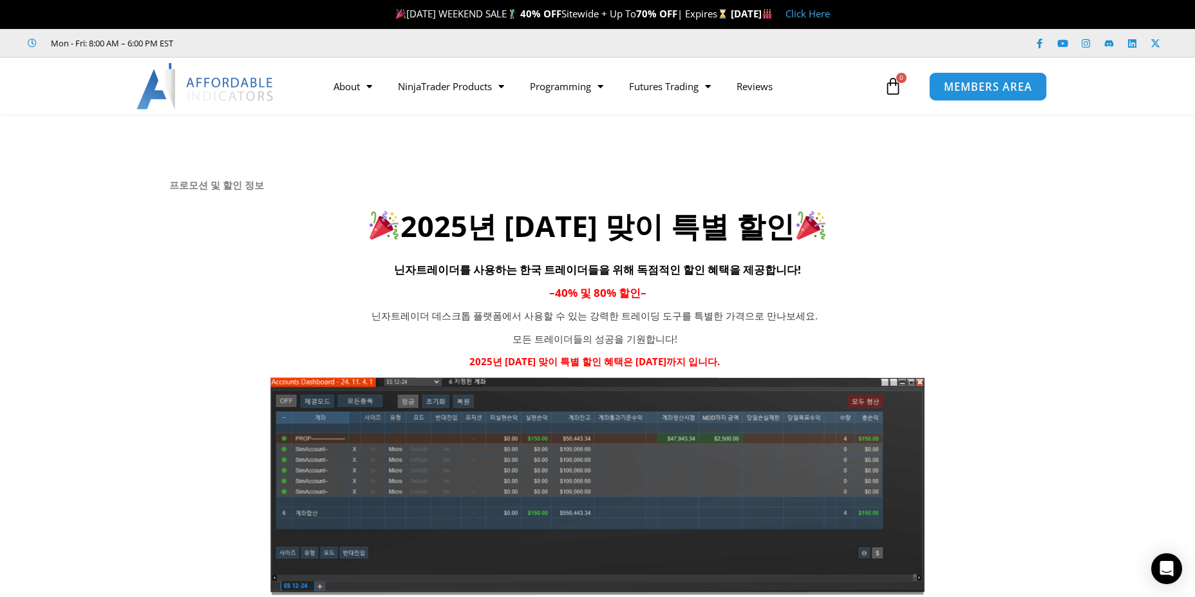
click at [987, 86] on span "MEMBERS AREA" at bounding box center [988, 86] width 88 height 11
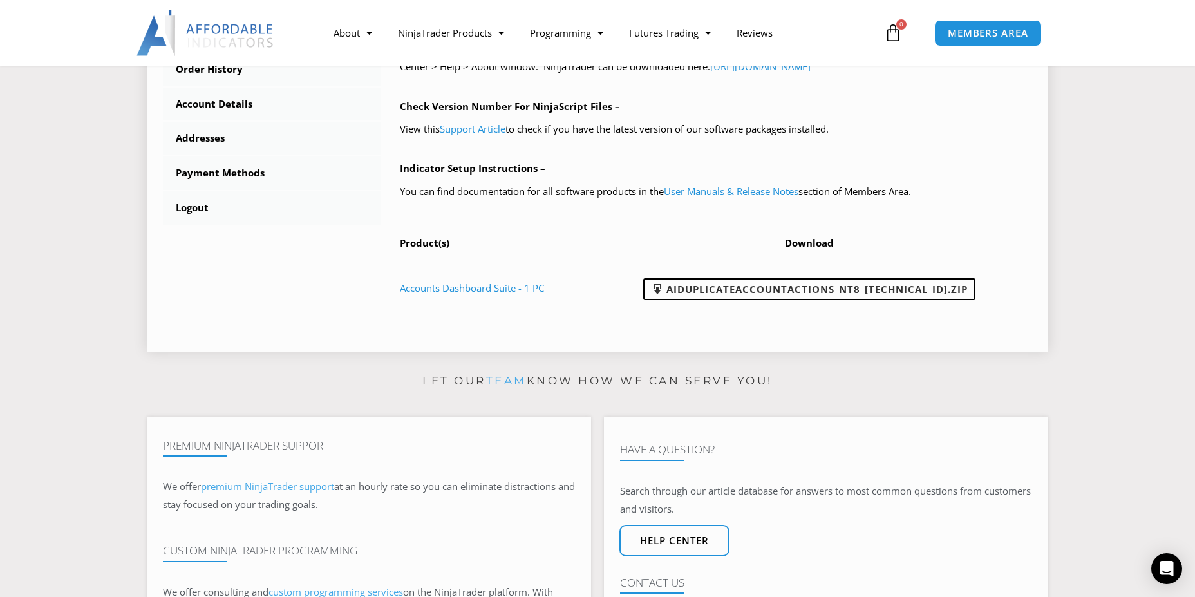
scroll to position [386, 0]
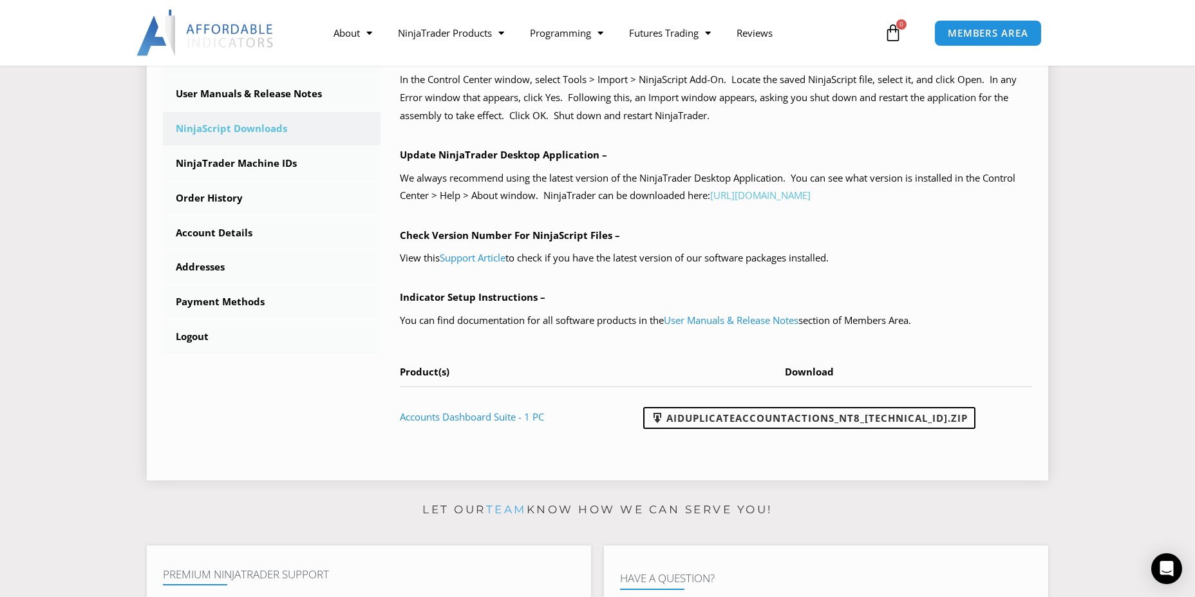
click at [804, 198] on link "[URL][DOMAIN_NAME]" at bounding box center [760, 195] width 100 height 13
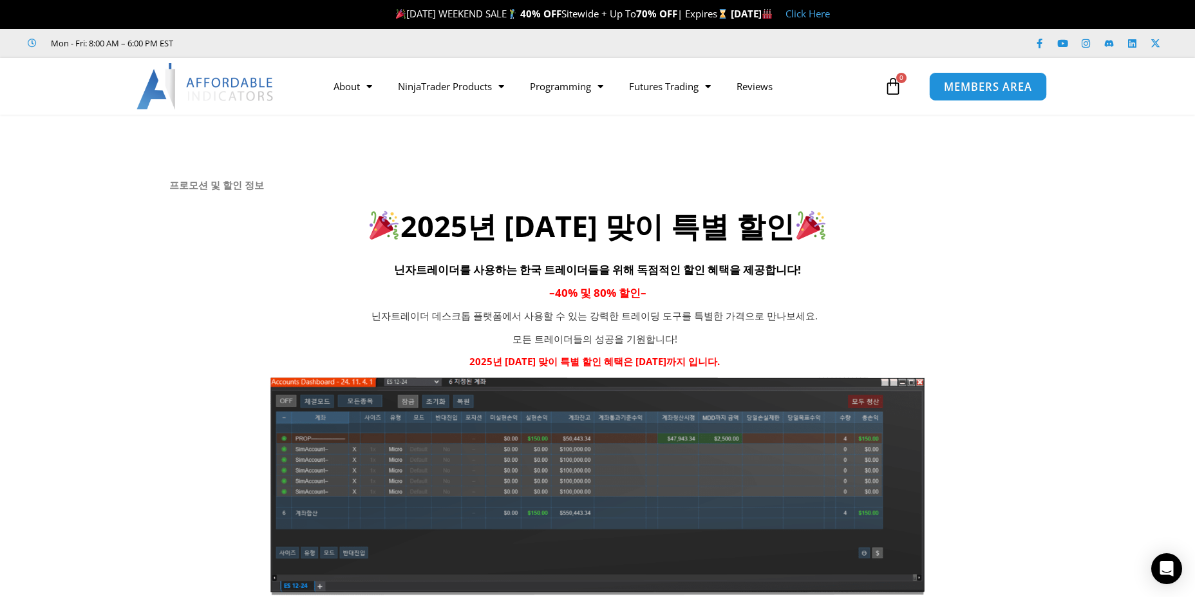
click at [994, 91] on span "MEMBERS AREA" at bounding box center [988, 86] width 88 height 11
click at [989, 89] on span "MEMBERS AREA" at bounding box center [988, 86] width 88 height 11
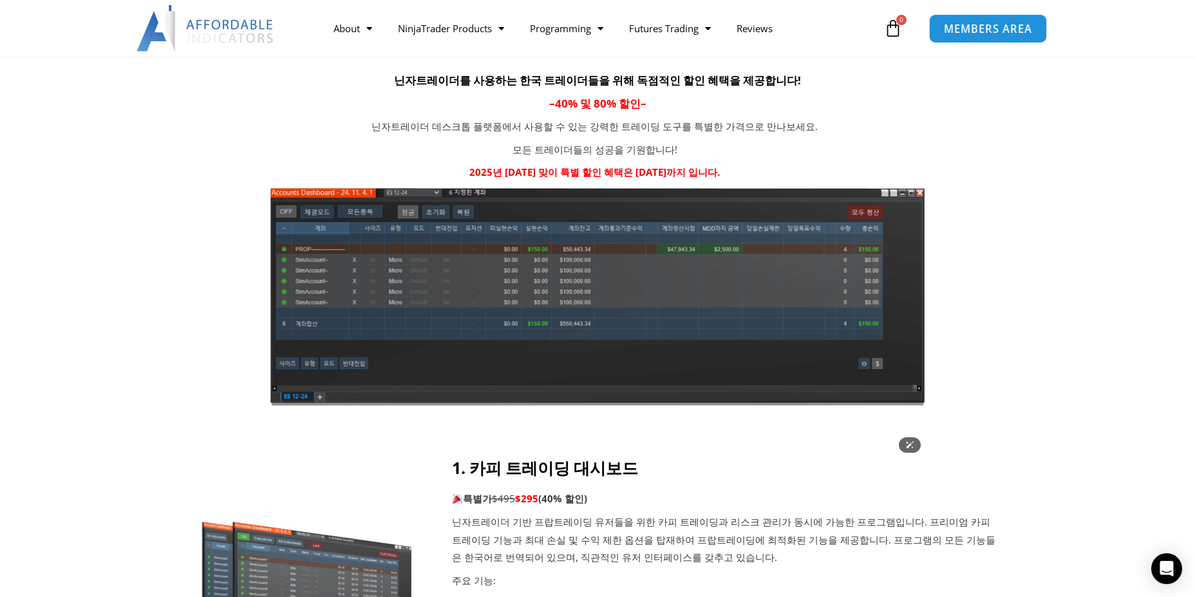
scroll to position [193, 0]
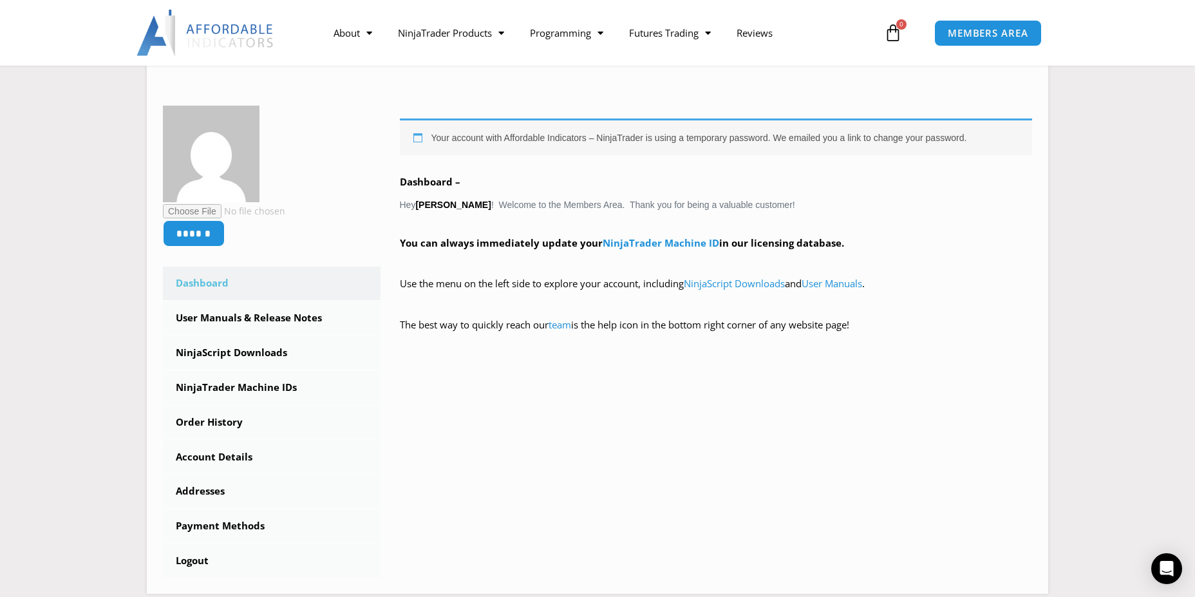
scroll to position [193, 0]
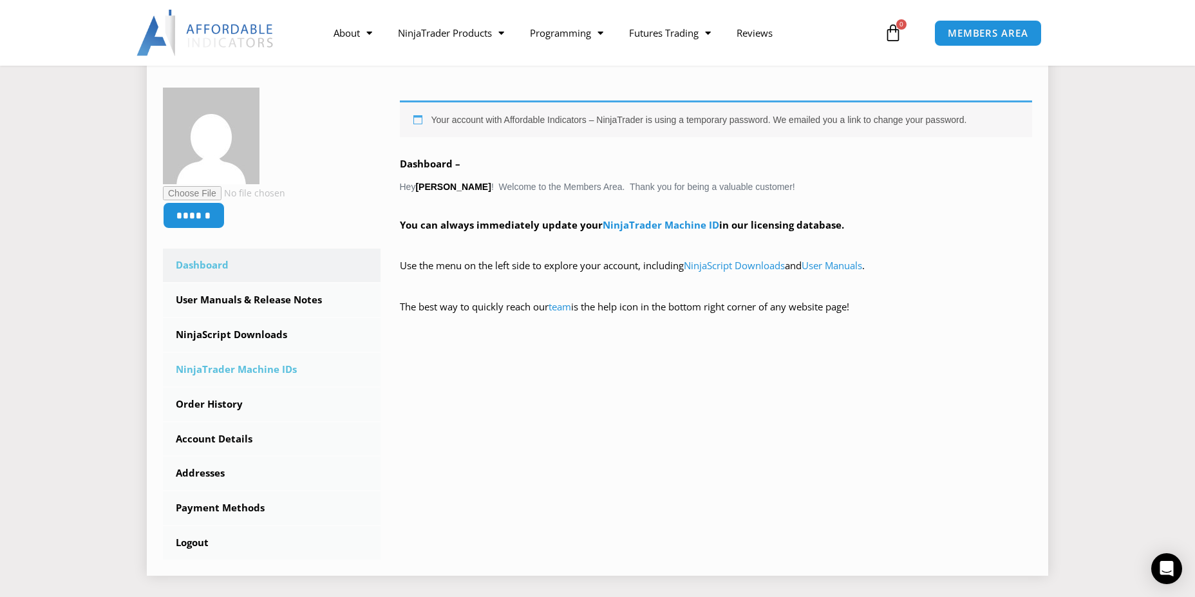
click at [267, 371] on link "NinjaTrader Machine IDs" at bounding box center [272, 369] width 218 height 33
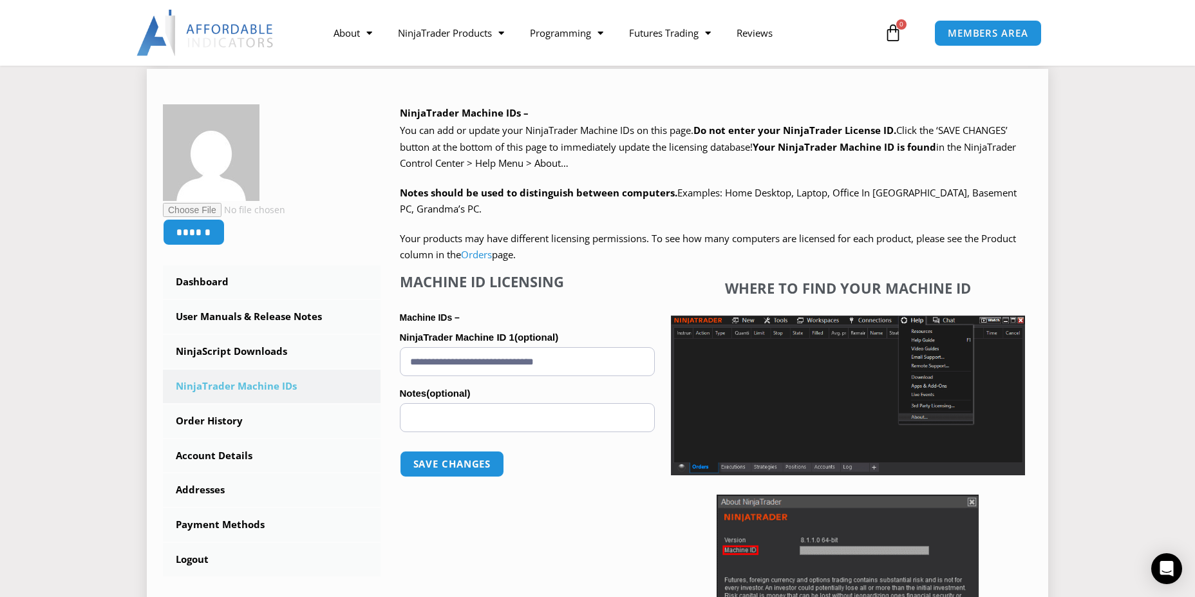
scroll to position [193, 0]
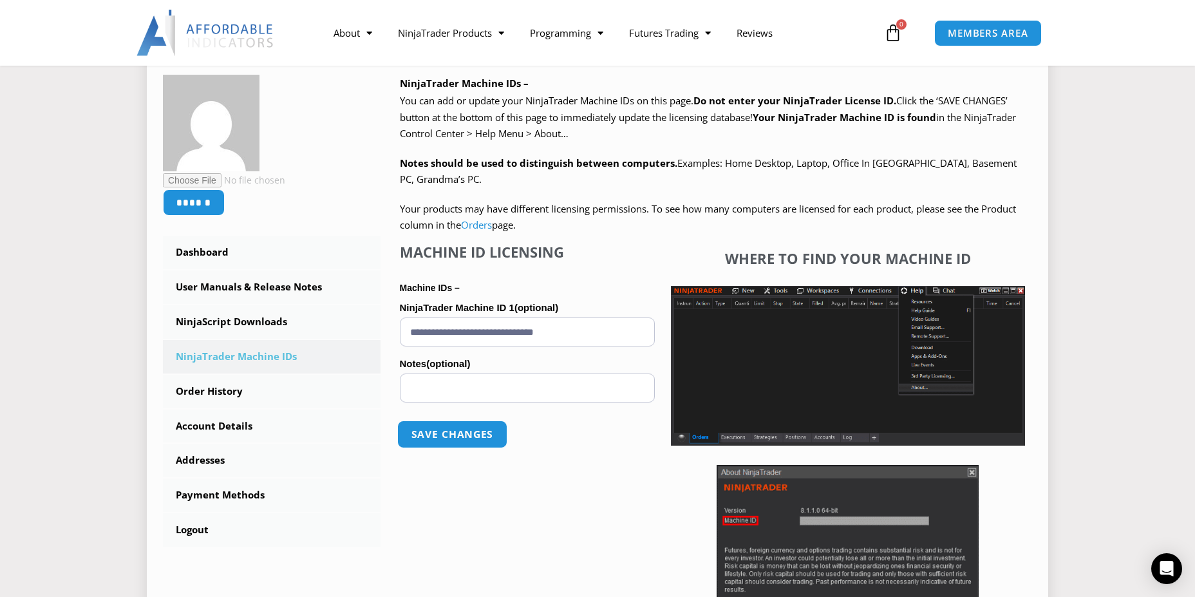
click at [457, 435] on button "Save changes" at bounding box center [452, 435] width 110 height 28
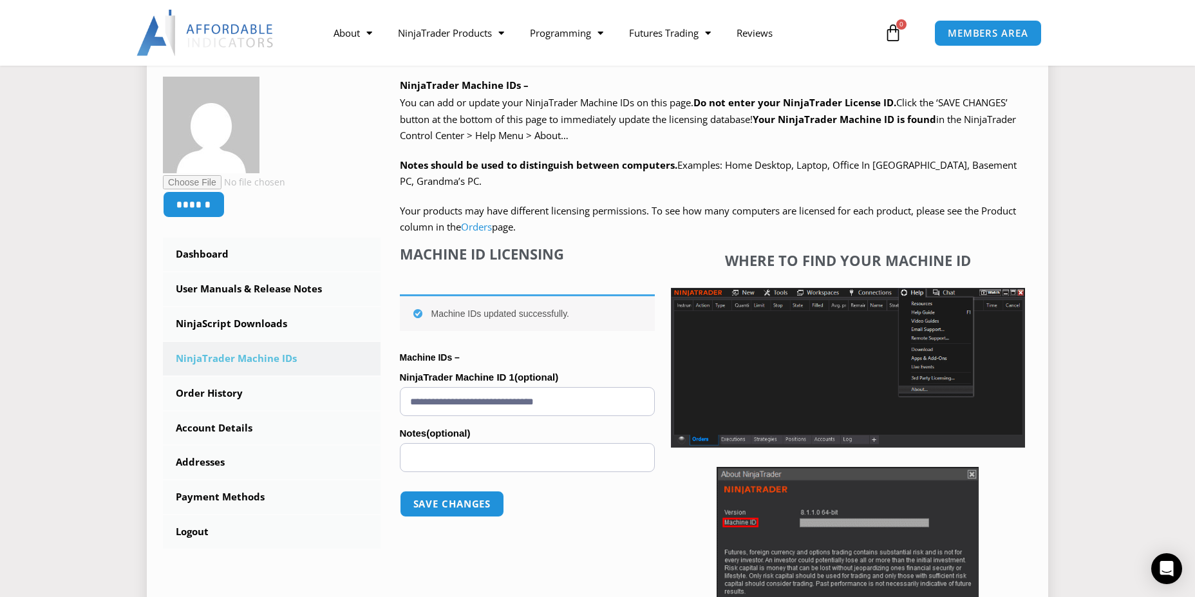
scroll to position [193, 0]
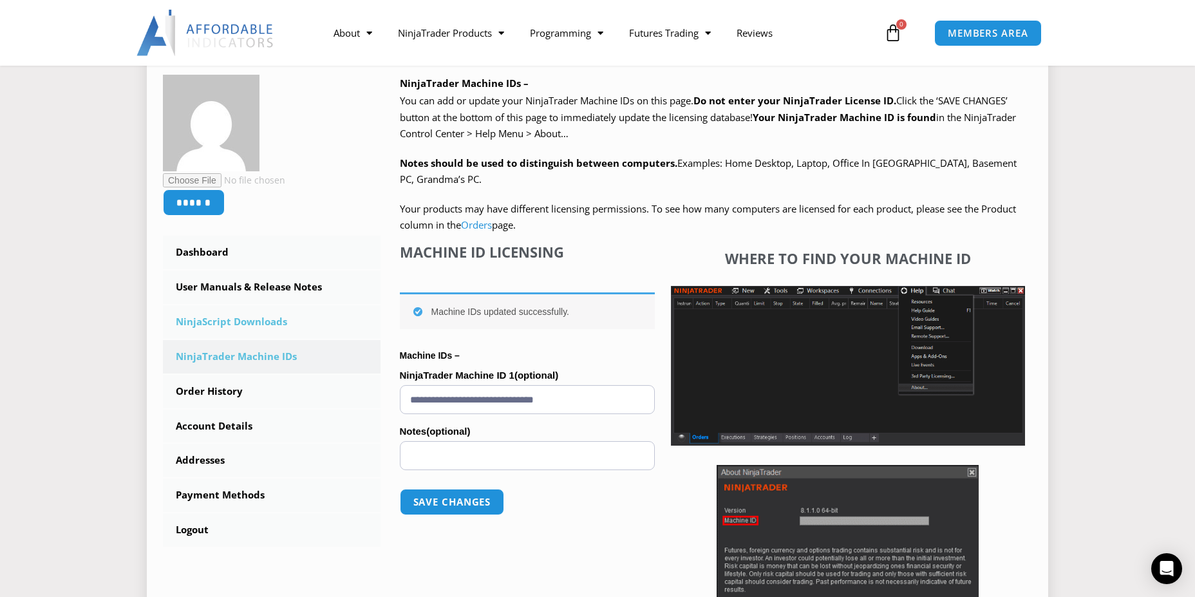
click at [262, 319] on link "NinjaScript Downloads" at bounding box center [272, 321] width 218 height 33
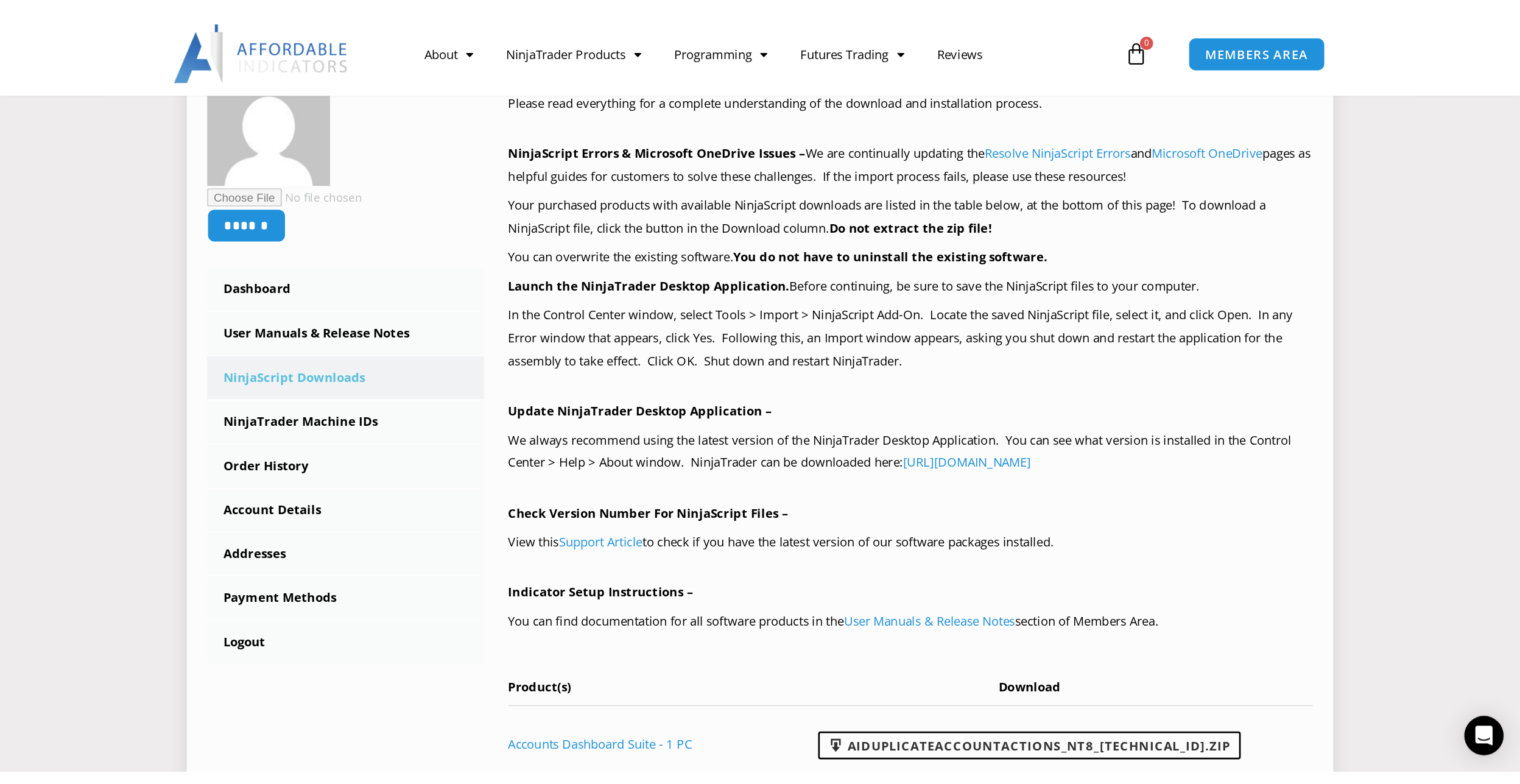
scroll to position [244, 0]
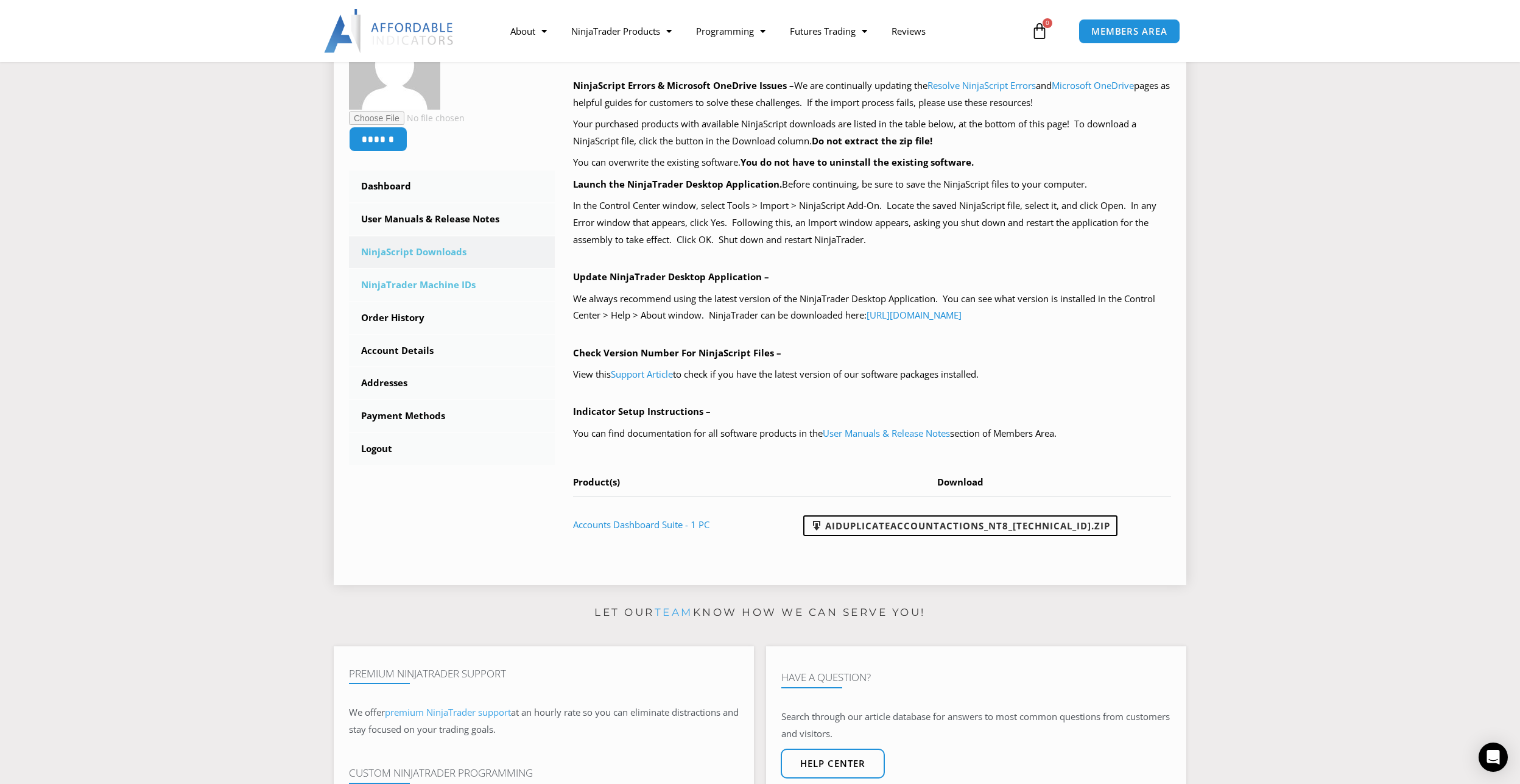
click at [449, 285] on link "NinjaTrader Machine IDs" at bounding box center [452, 285] width 206 height 31
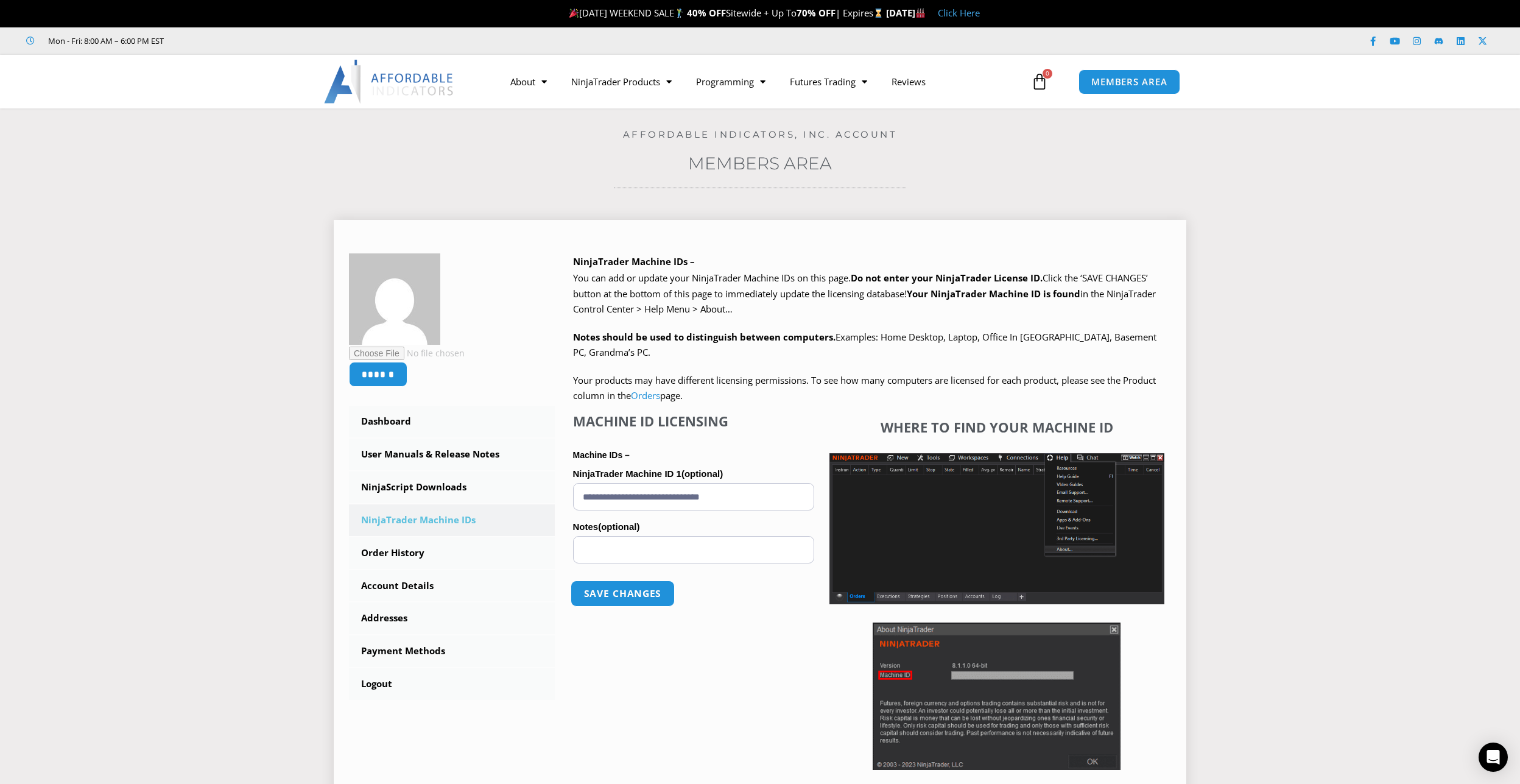
click at [631, 589] on button "Save changes" at bounding box center [622, 594] width 104 height 26
click at [432, 492] on link "NinjaScript Downloads" at bounding box center [452, 486] width 206 height 31
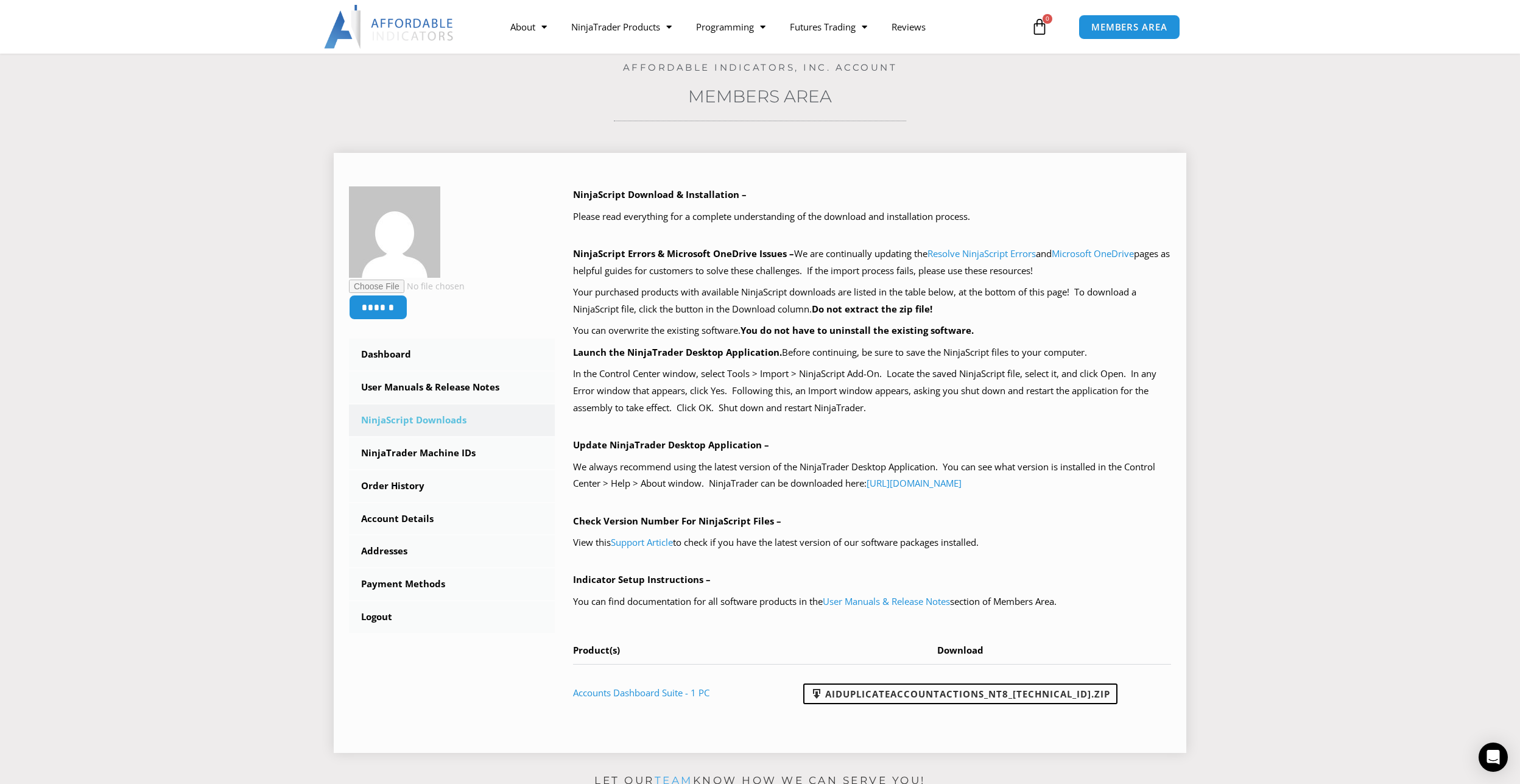
scroll to position [122, 0]
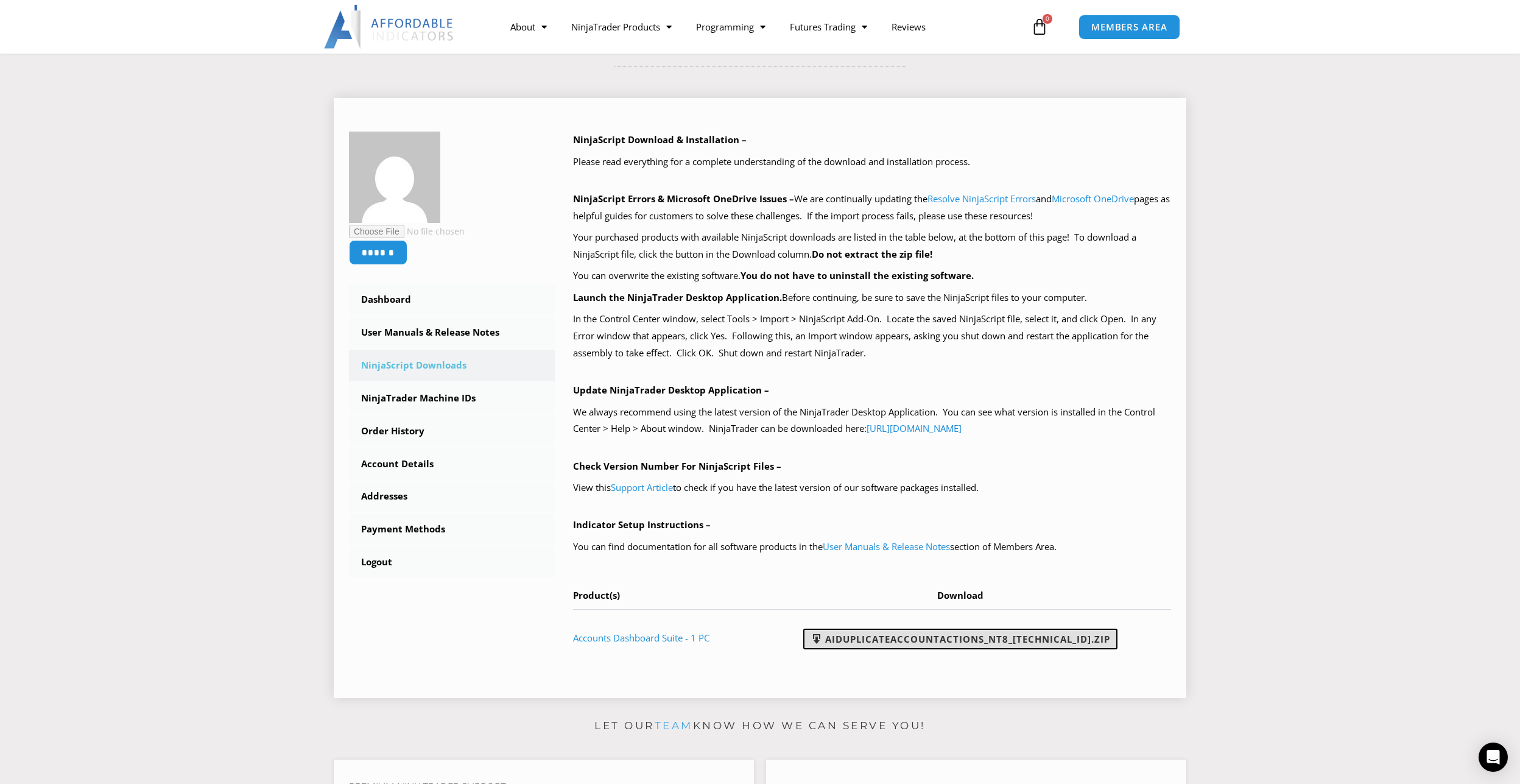
click at [977, 639] on link "AIDuplicateAccountActions_NT8_[TECHNICAL_ID].zip" at bounding box center [960, 639] width 314 height 21
